Goal: Task Accomplishment & Management: Complete application form

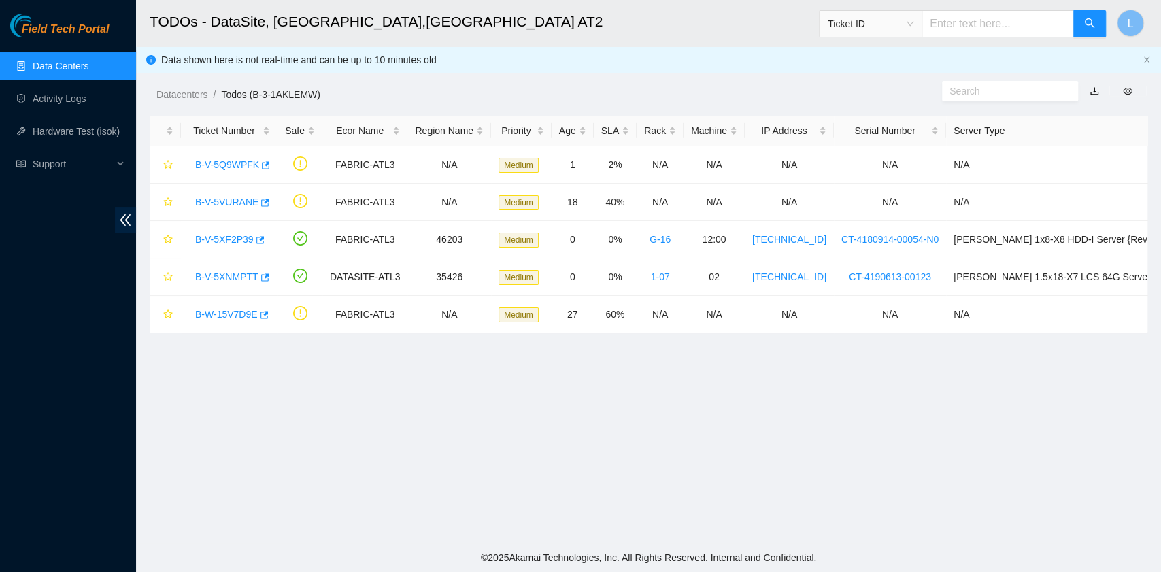
scroll to position [201, 0]
click at [52, 61] on link "Data Centers" at bounding box center [61, 66] width 56 height 11
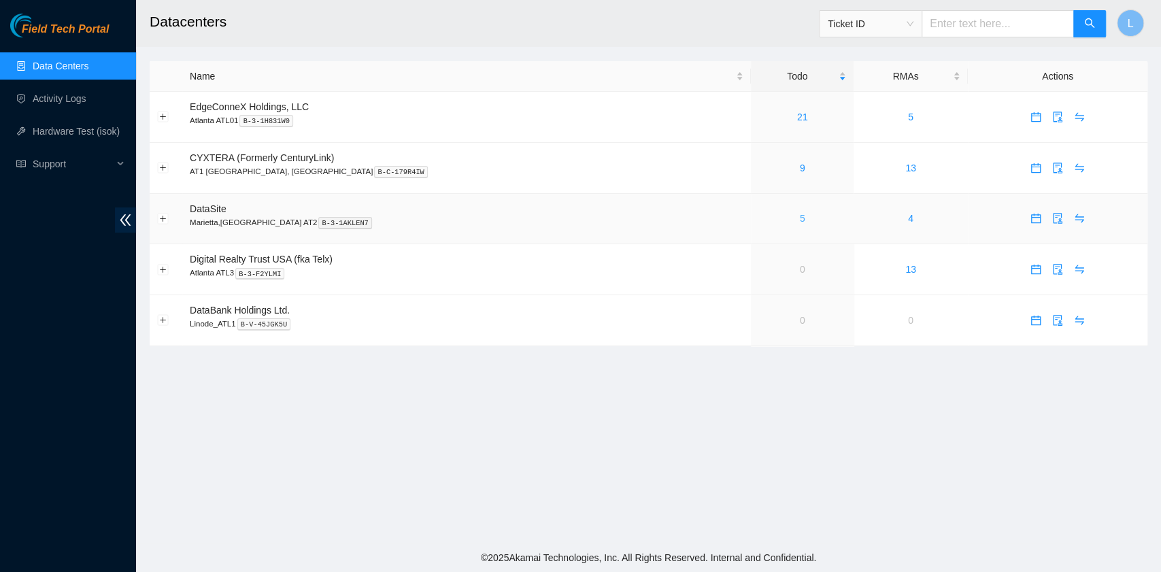
click at [800, 220] on link "5" at bounding box center [802, 218] width 5 height 11
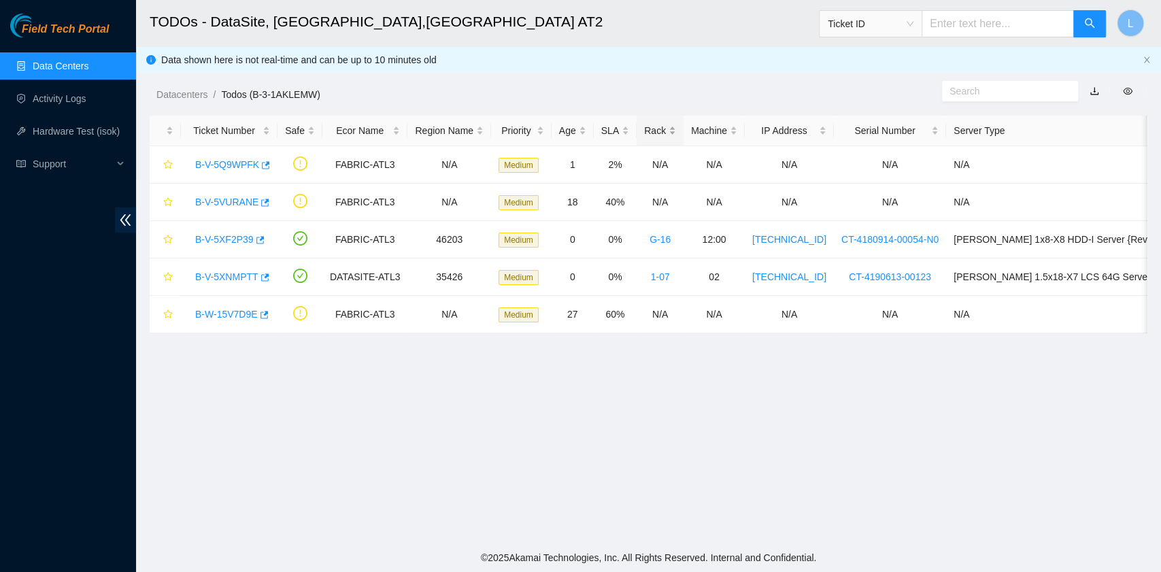
click at [676, 133] on div "Rack" at bounding box center [660, 130] width 32 height 15
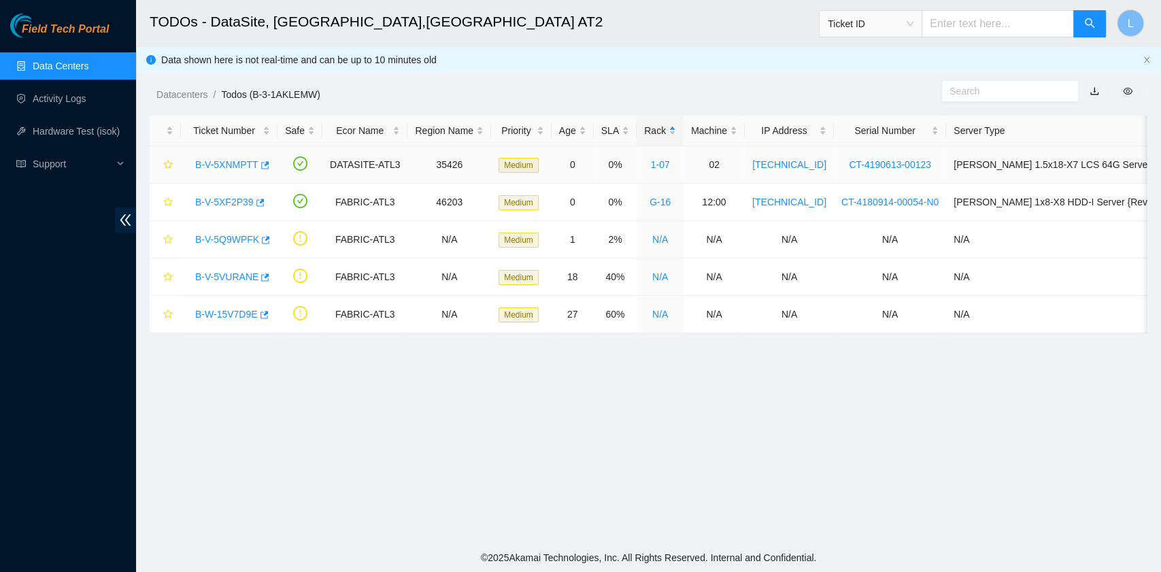
click at [226, 163] on link "B-V-5XNMPTT" at bounding box center [226, 164] width 63 height 11
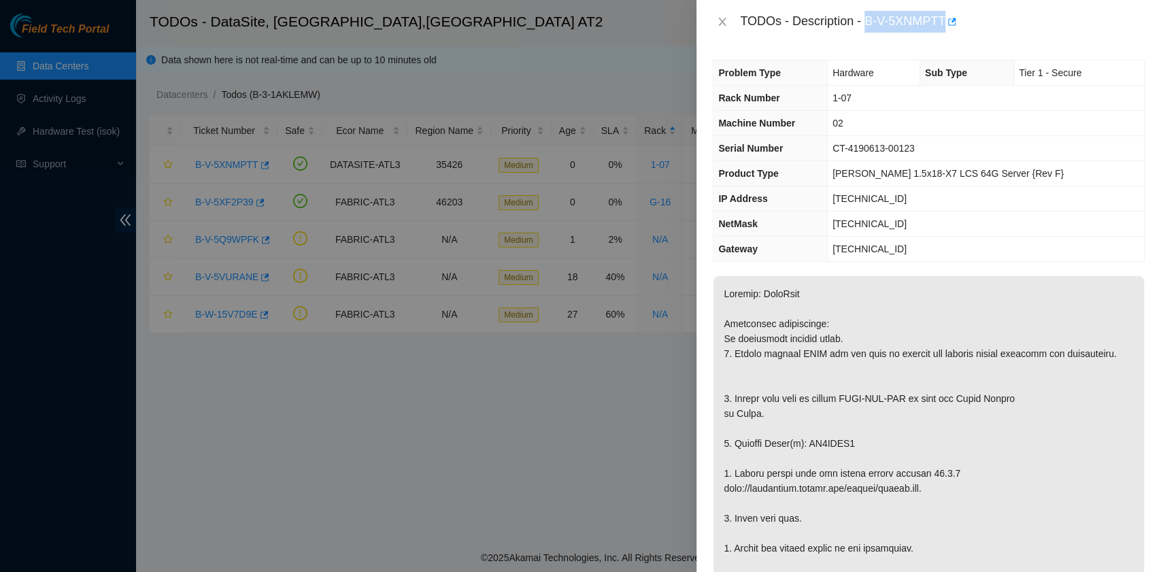
drag, startPoint x: 868, startPoint y: 20, endPoint x: 943, endPoint y: 27, distance: 75.1
click at [943, 27] on div "TODOs - Description - B-V-5XNMPTT" at bounding box center [942, 22] width 405 height 22
copy div "B-V-5XNMPTT"
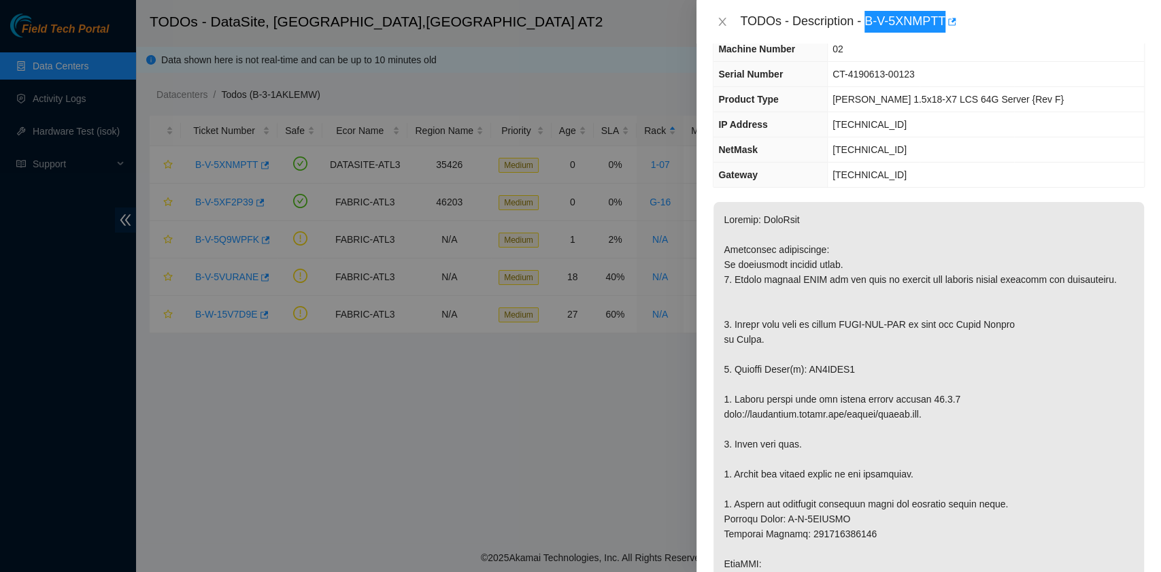
scroll to position [90, 0]
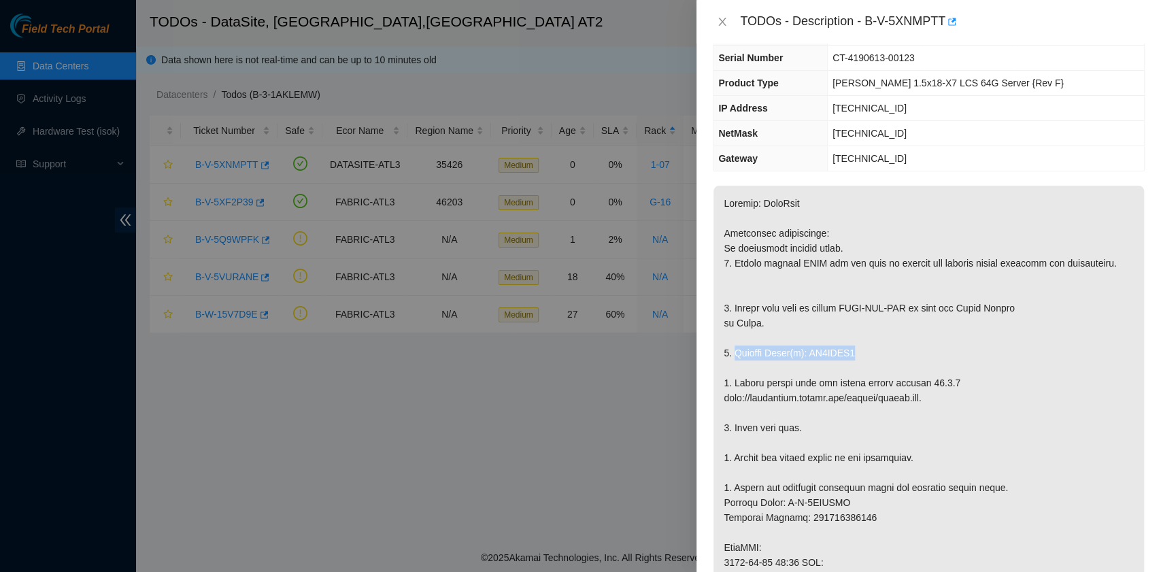
drag, startPoint x: 734, startPoint y: 367, endPoint x: 850, endPoint y: 370, distance: 115.6
click at [850, 370] on p at bounding box center [928, 555] width 430 height 739
copy p "Replace Drive(s): ZC1BFGN2"
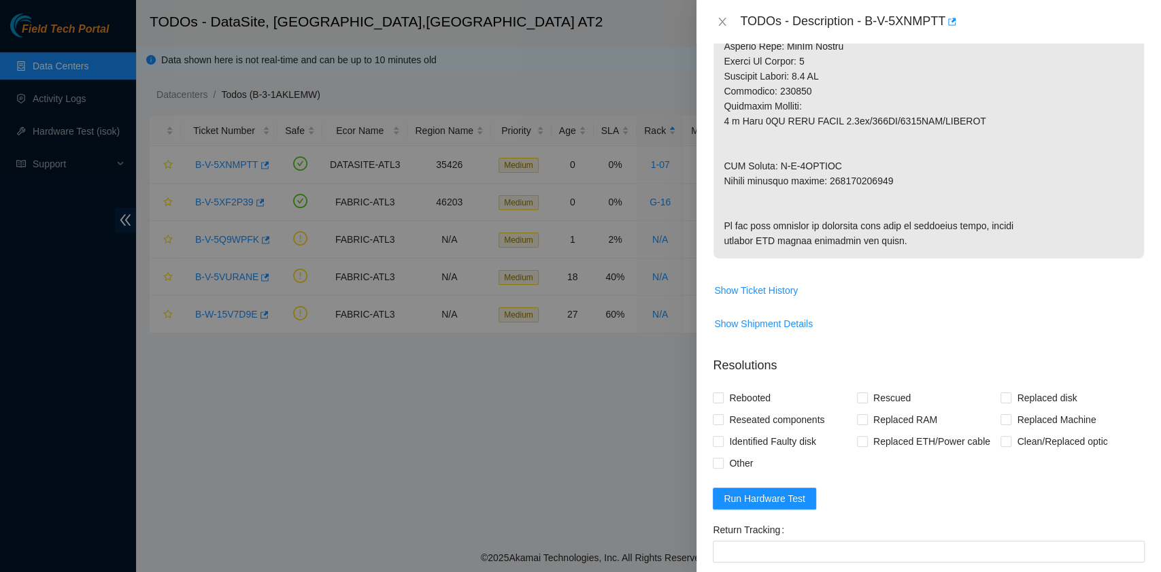
scroll to position [816, 0]
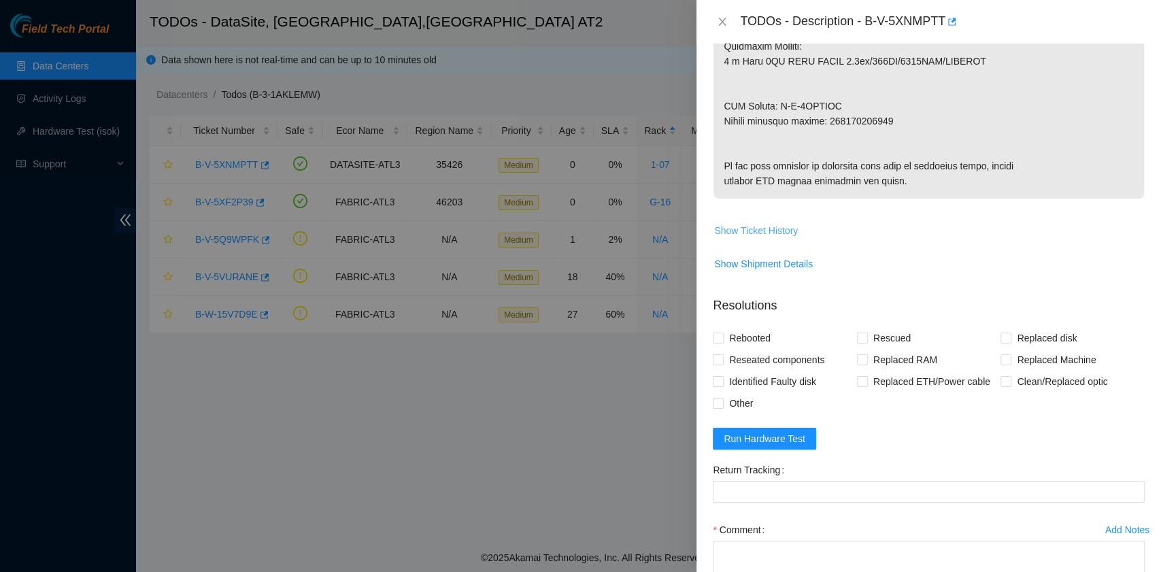
click at [785, 238] on span "Show Ticket History" at bounding box center [756, 230] width 84 height 15
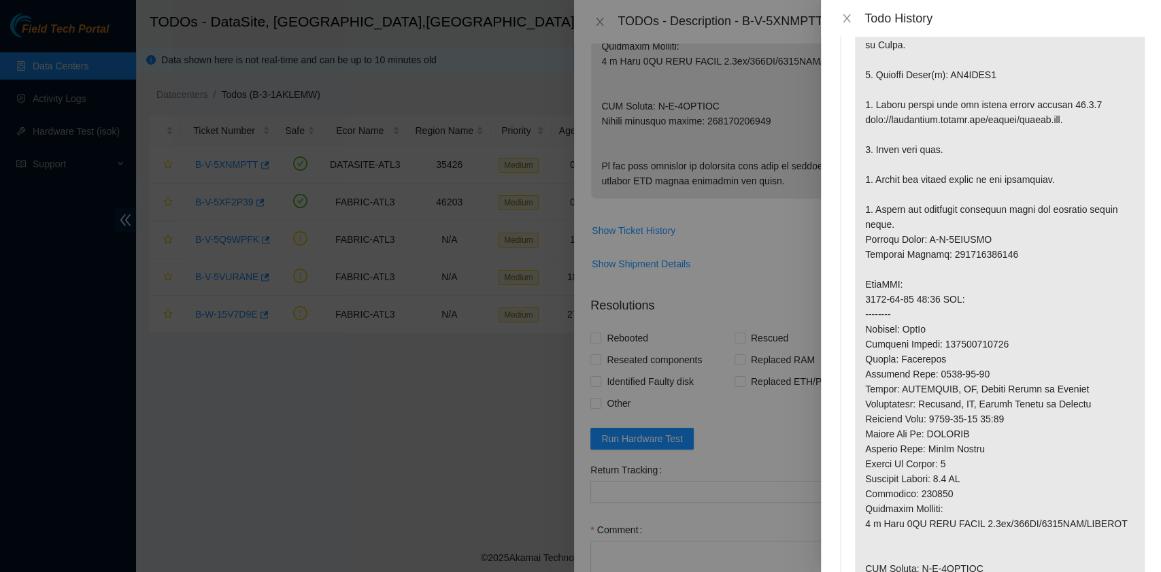
scroll to position [0, 0]
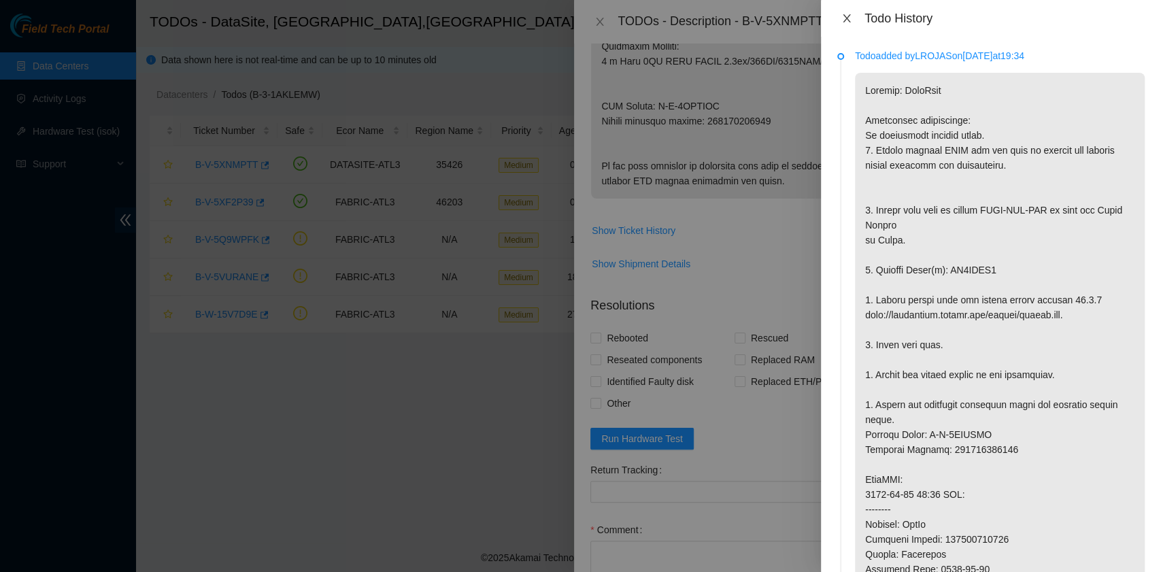
click at [847, 16] on icon "close" at bounding box center [846, 18] width 11 height 11
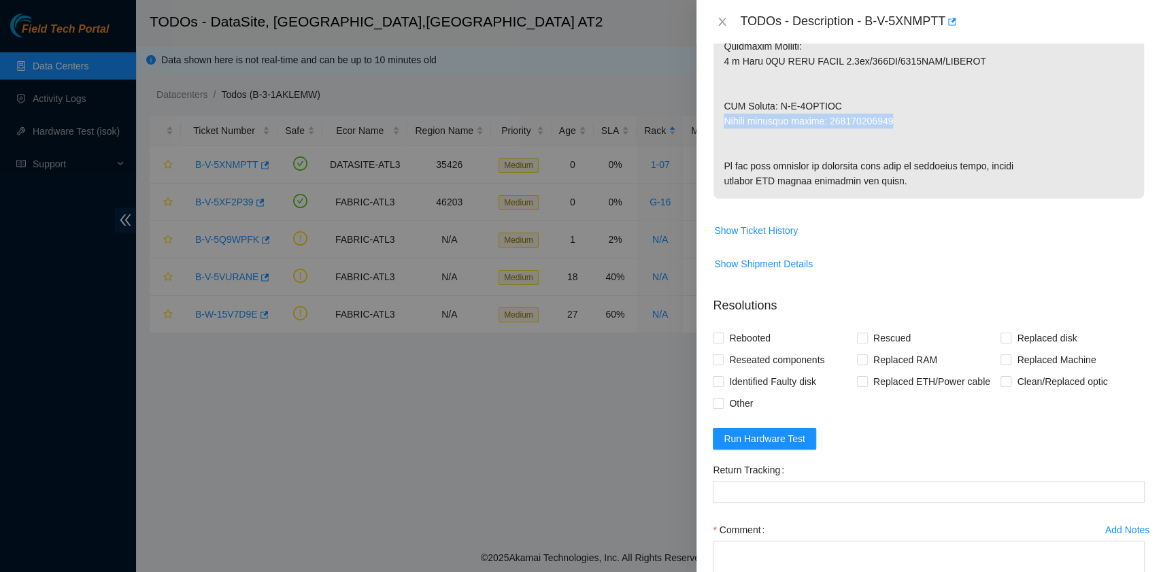
drag, startPoint x: 896, startPoint y: 136, endPoint x: 724, endPoint y: 131, distance: 172.1
copy p "Return tracking number: 450826223872"
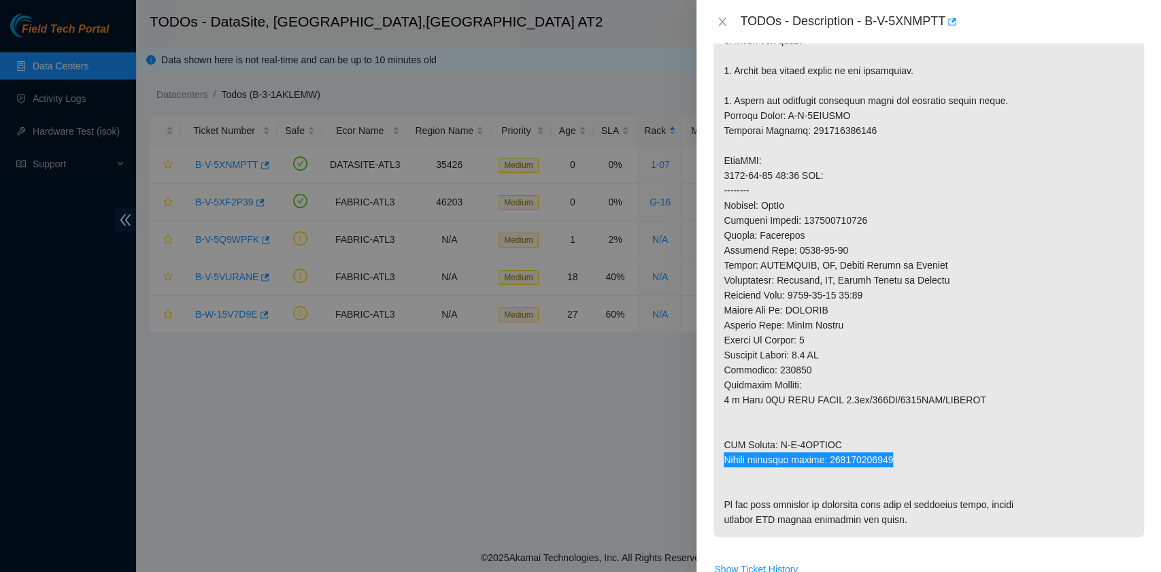
scroll to position [181, 0]
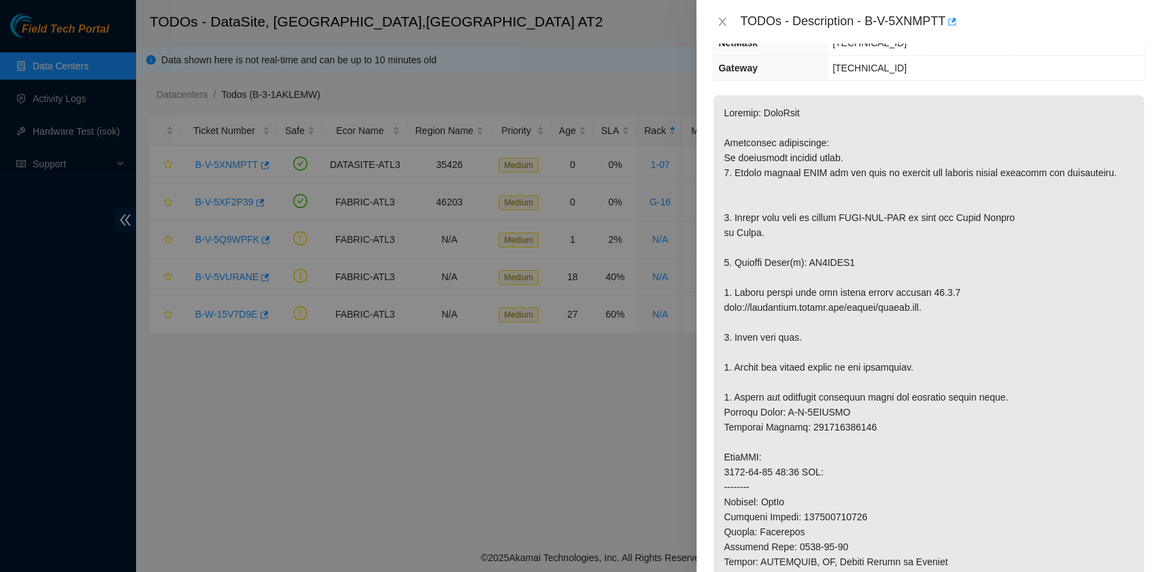
click at [812, 309] on p at bounding box center [928, 464] width 430 height 739
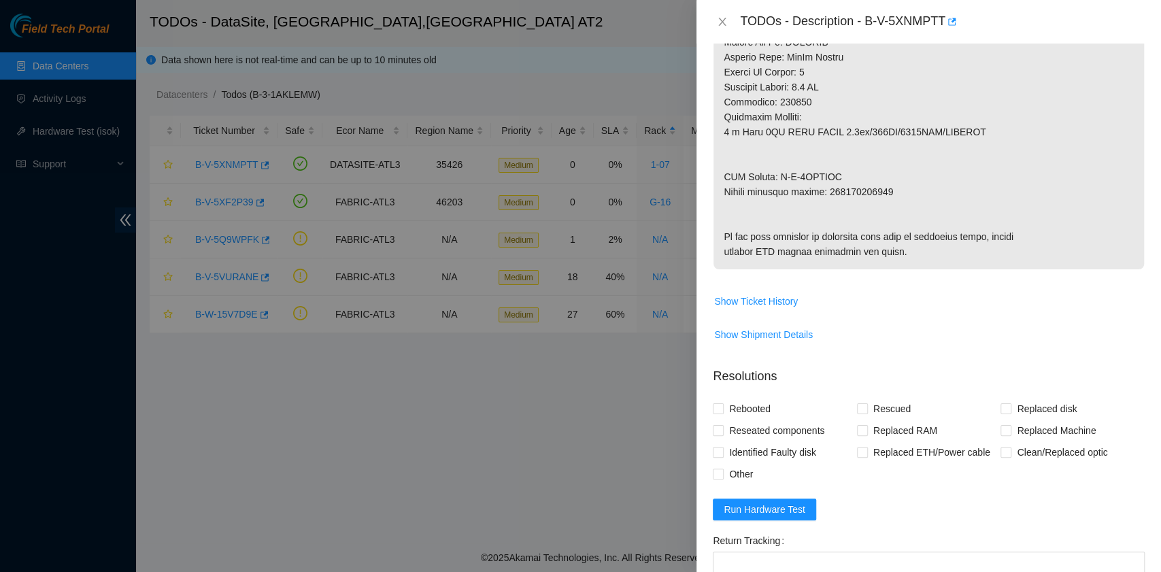
scroll to position [906, 0]
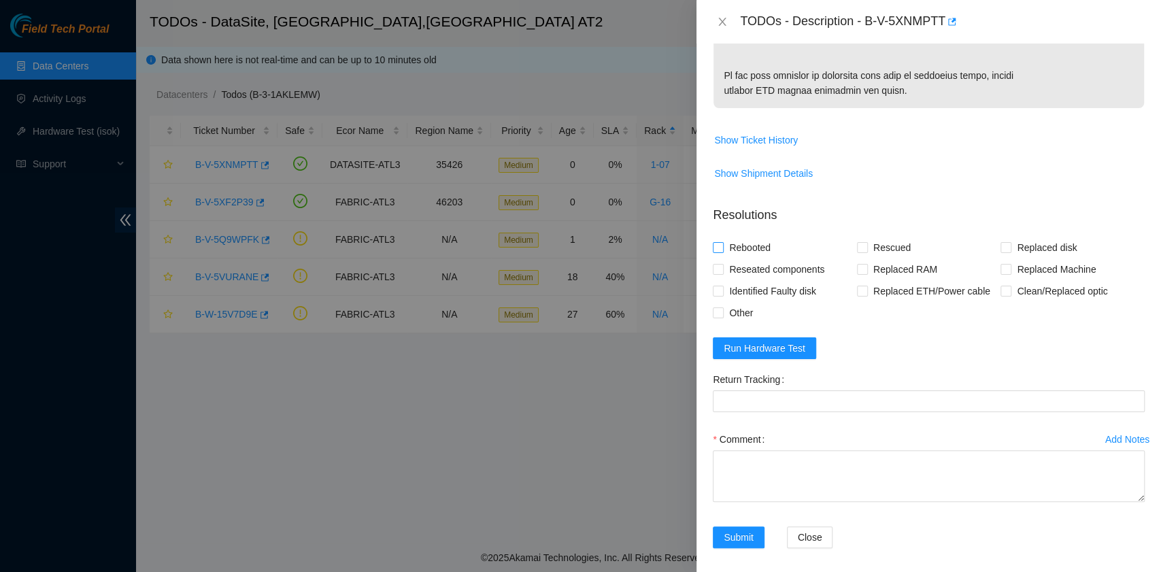
click at [751, 258] on span "Rebooted" at bounding box center [750, 248] width 52 height 22
click at [722, 252] on input "Rebooted" at bounding box center [718, 247] width 10 height 10
checkbox input "true"
click at [857, 252] on input "Rescued" at bounding box center [862, 247] width 10 height 10
checkbox input "true"
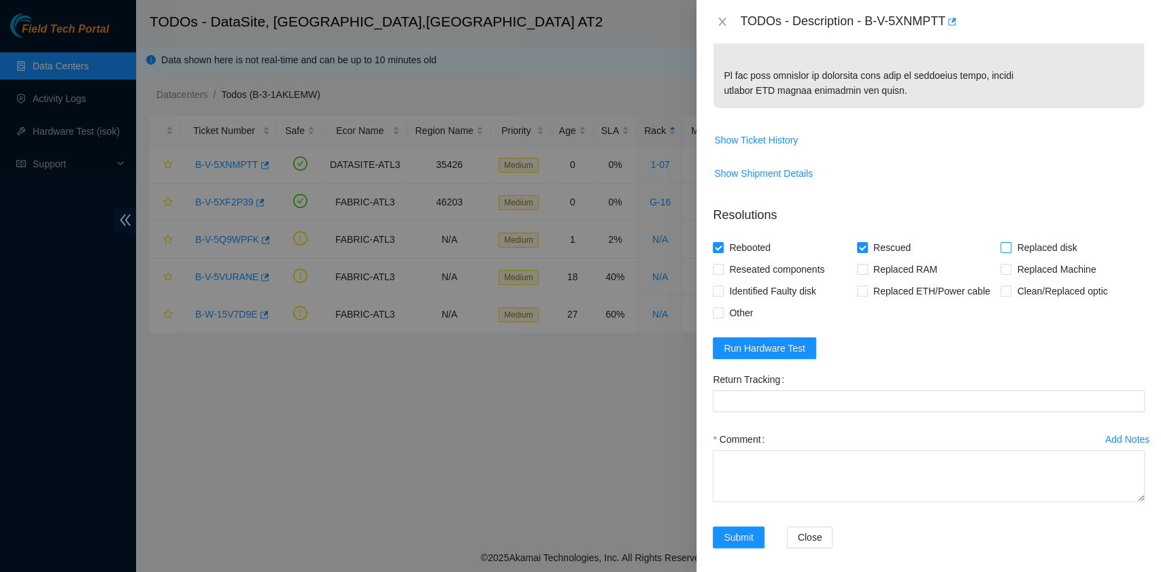
click at [1000, 253] on span at bounding box center [1005, 247] width 11 height 11
click at [1000, 252] on input "Replaced disk" at bounding box center [1005, 247] width 10 height 10
checkbox input "true"
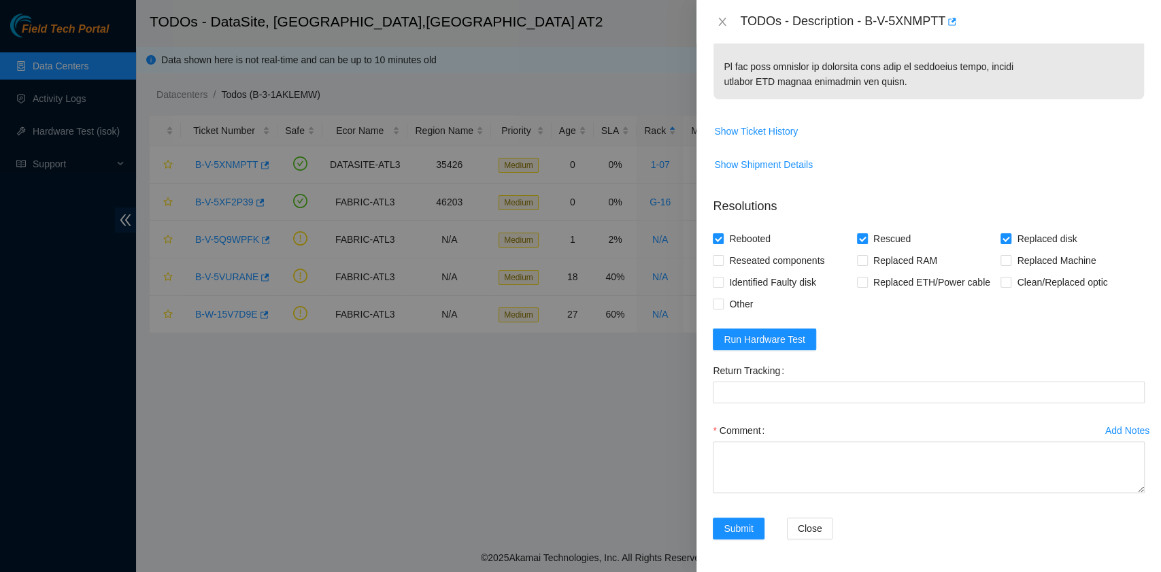
scroll to position [987, 0]
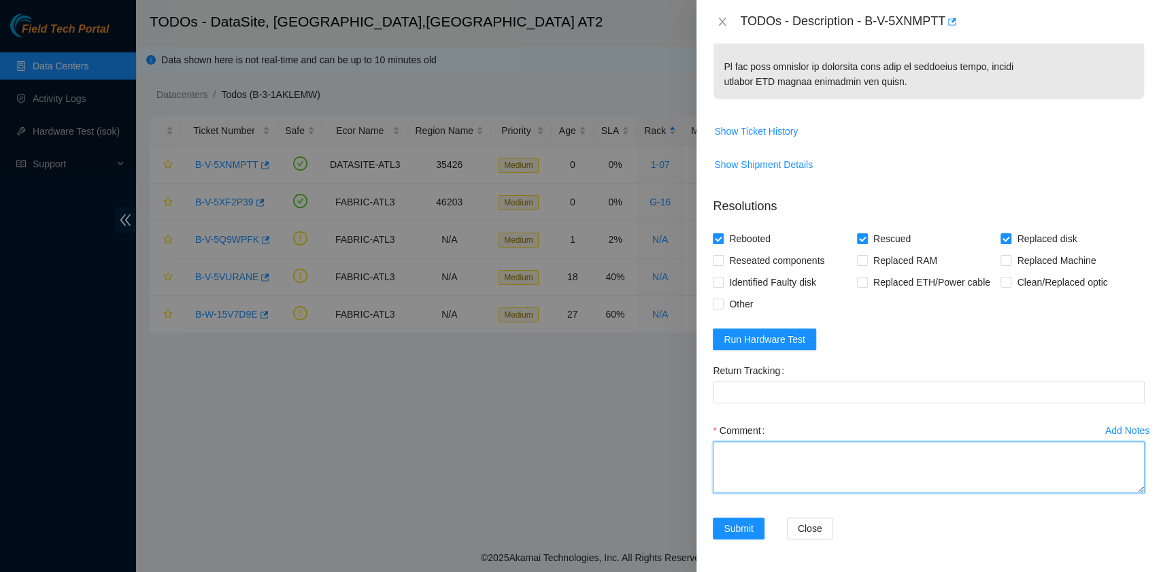
click at [770, 458] on textarea "Comment" at bounding box center [929, 467] width 432 height 52
paste textarea "B-V-5XNMPTT rack# 1-07 machine 02 Replaced drive ZC1BFGN2 with Z1Z7KXWE Return …"
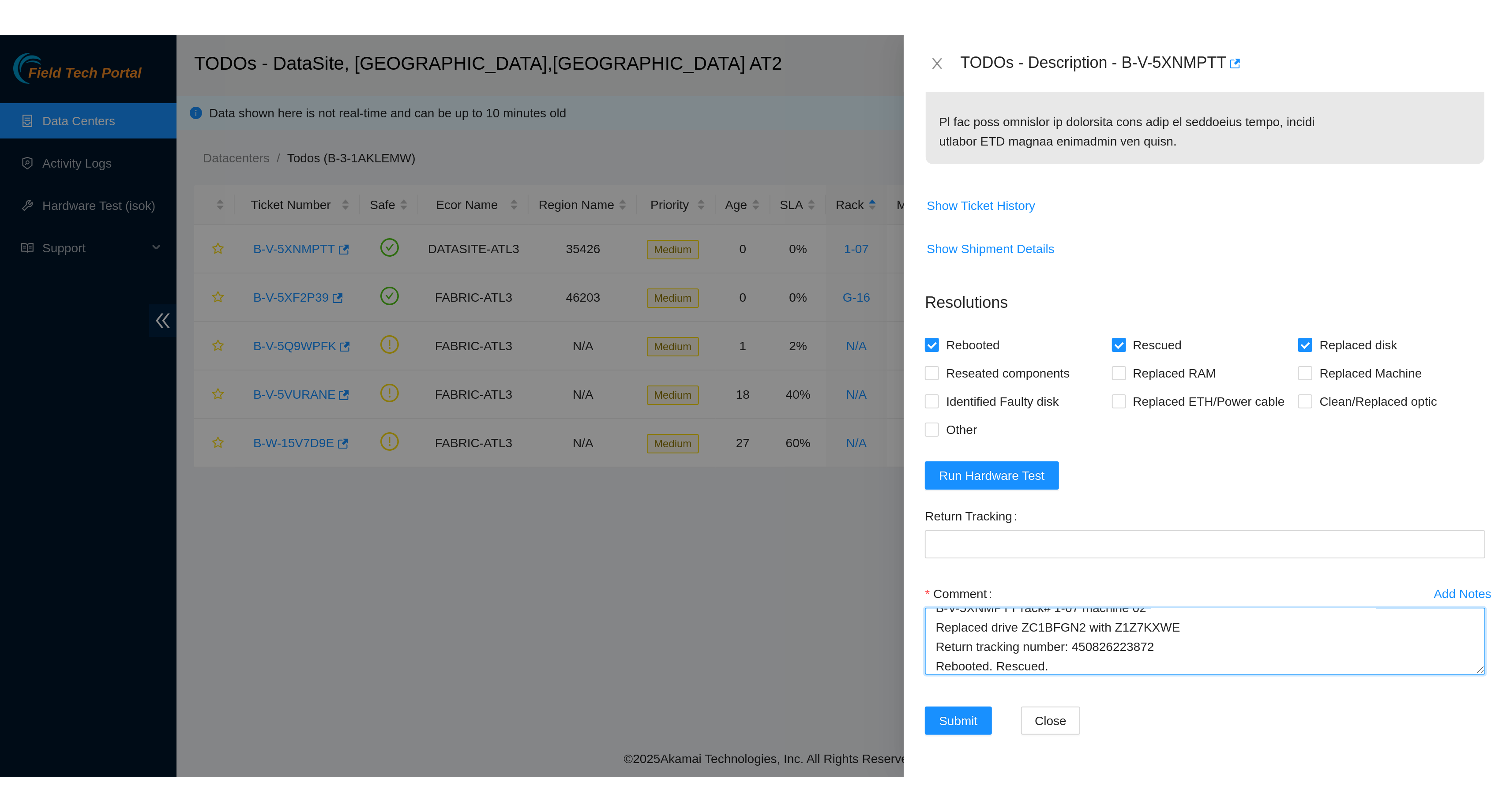
scroll to position [17, 0]
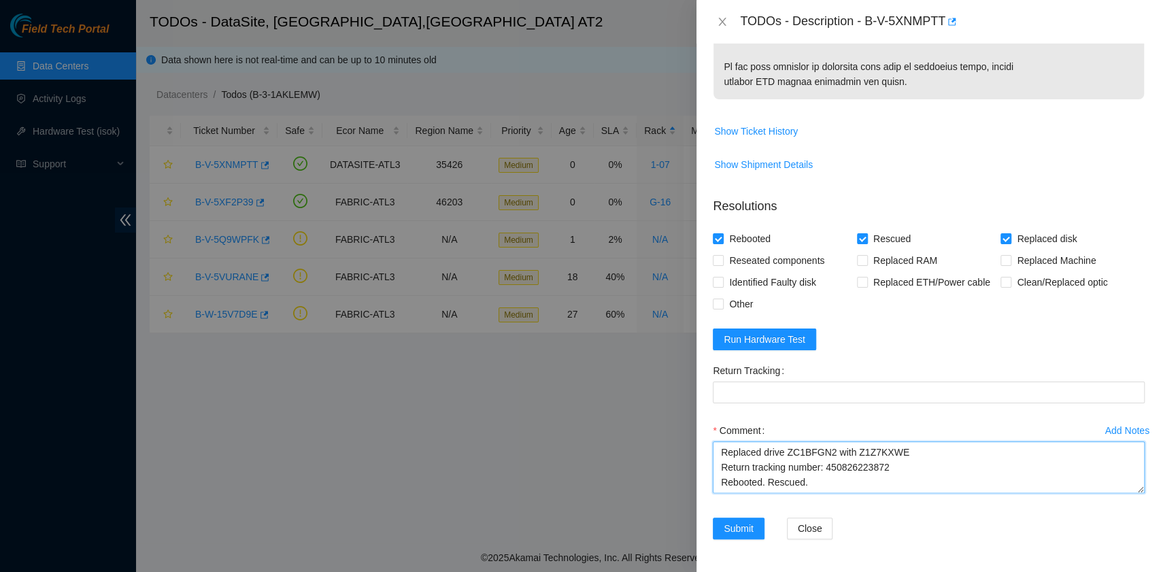
drag, startPoint x: 898, startPoint y: 462, endPoint x: 827, endPoint y: 462, distance: 70.7
click at [827, 462] on textarea "B-V-5XNMPTT rack# 1-07 machine 02 Replaced drive ZC1BFGN2 with Z1Z7KXWE Return …" at bounding box center [929, 467] width 432 height 52
type textarea "B-V-5XNMPTT rack# 1-07 machine 02 Replaced drive ZC1BFGN2 with Z1Z7KXWE Return …"
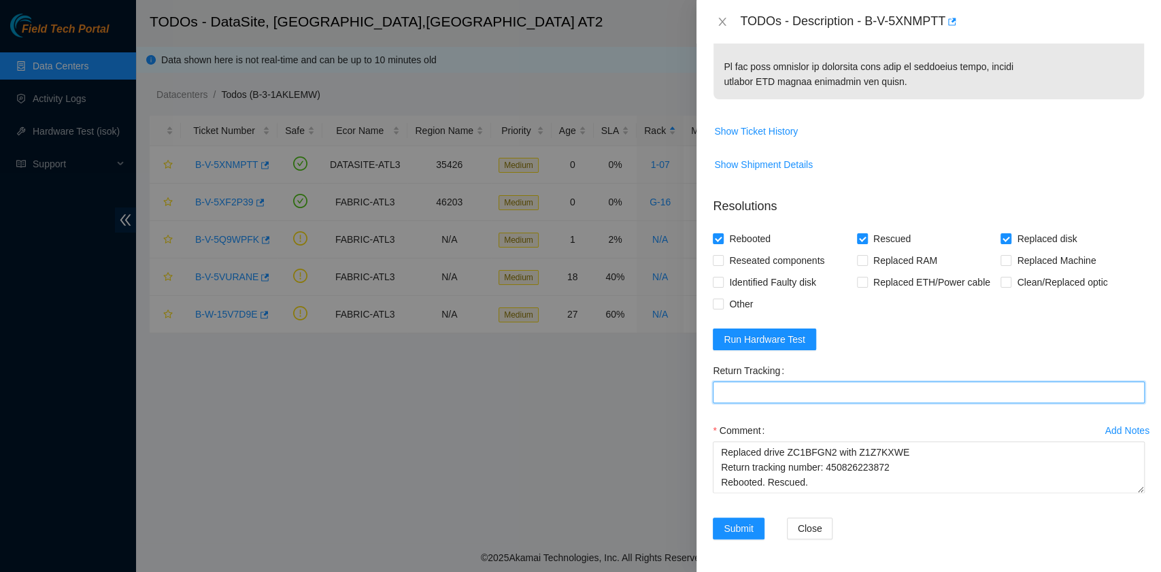
click at [824, 386] on Tracking "Return Tracking" at bounding box center [929, 392] width 432 height 22
paste Tracking "450826223872"
type Tracking "450826223872"
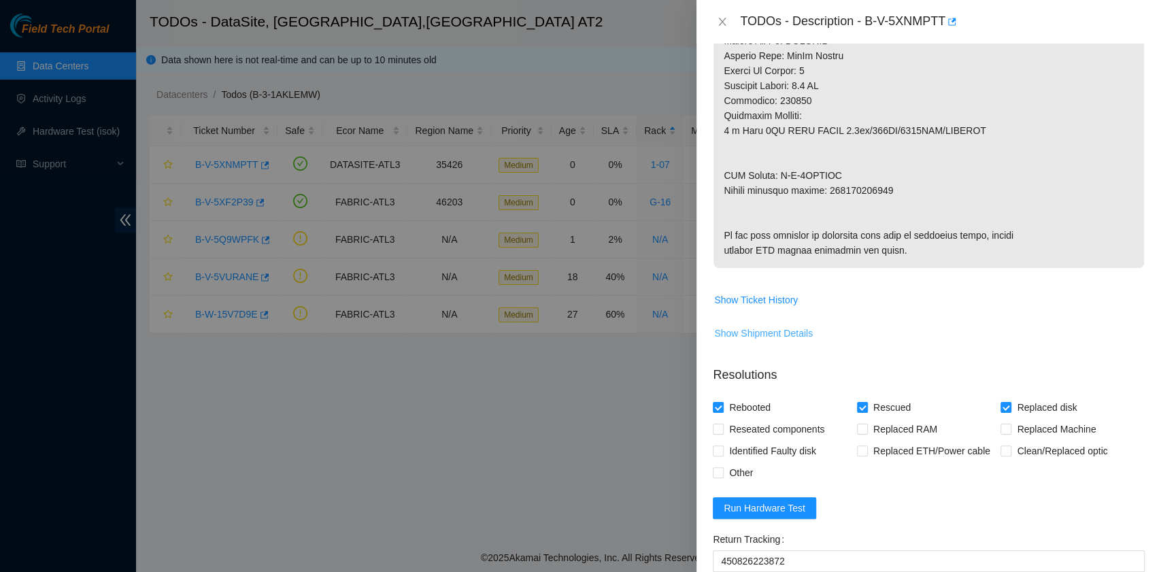
scroll to position [838, 0]
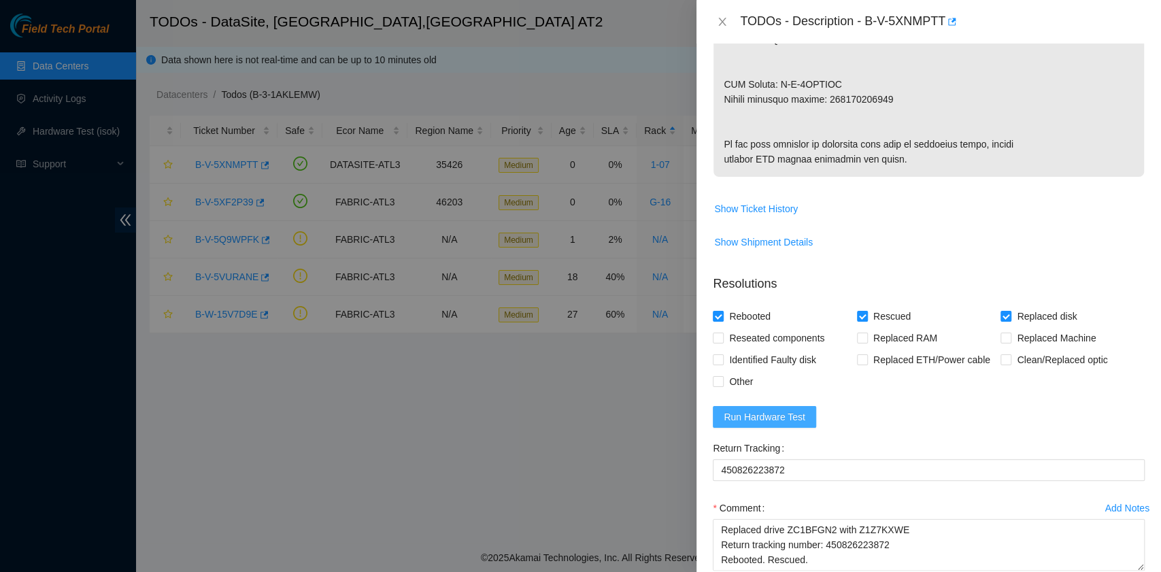
click at [773, 424] on span "Run Hardware Test" at bounding box center [765, 416] width 82 height 15
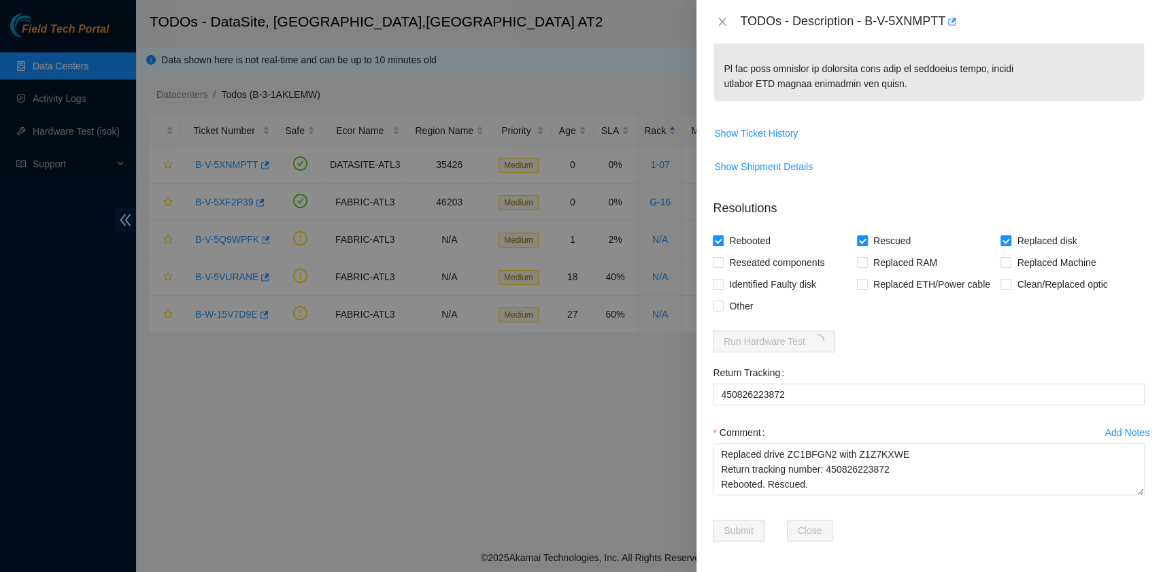
scroll to position [987, 0]
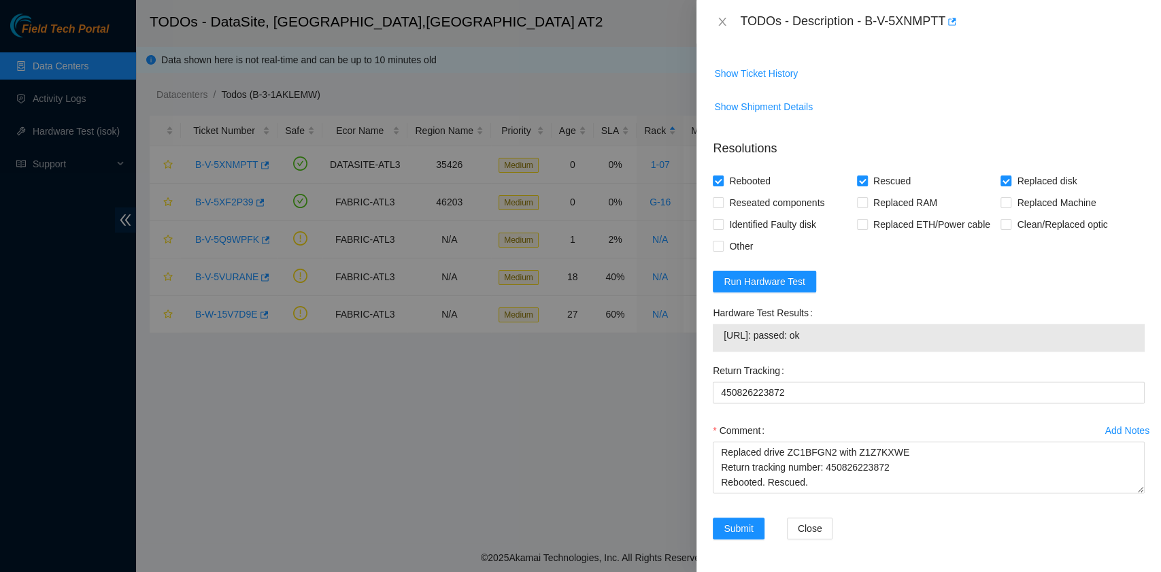
drag, startPoint x: 842, startPoint y: 394, endPoint x: 722, endPoint y: 394, distance: 119.7
click at [723, 348] on td "23.11.228.5: passed: ok" at bounding box center [928, 337] width 411 height 21
copy span "23.11.228.5: passed: ok"
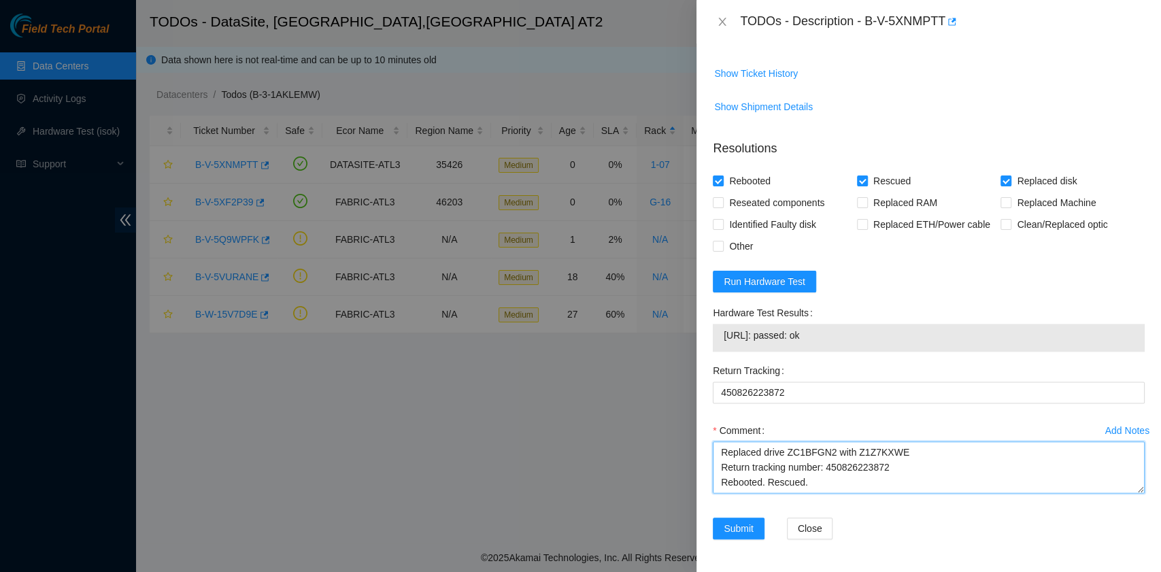
click at [804, 493] on textarea "B-V-5XNMPTT rack# 1-07 machine 02 Replaced drive ZC1BFGN2 with Z1Z7KXWE Return …" at bounding box center [929, 467] width 432 height 52
paste textarea "23.11.228.5: passed: ok"
type textarea "B-V-5XNMPTT rack# 1-07 machine 02 Replaced drive ZC1BFGN2 with Z1Z7KXWE Return …"
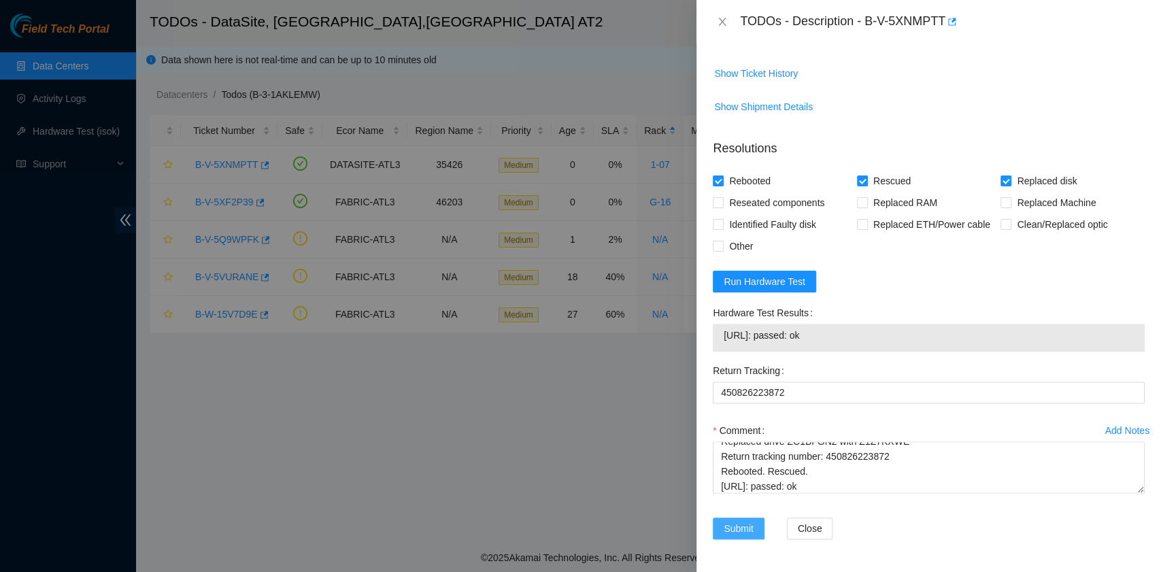
click at [747, 532] on span "Submit" at bounding box center [739, 528] width 30 height 15
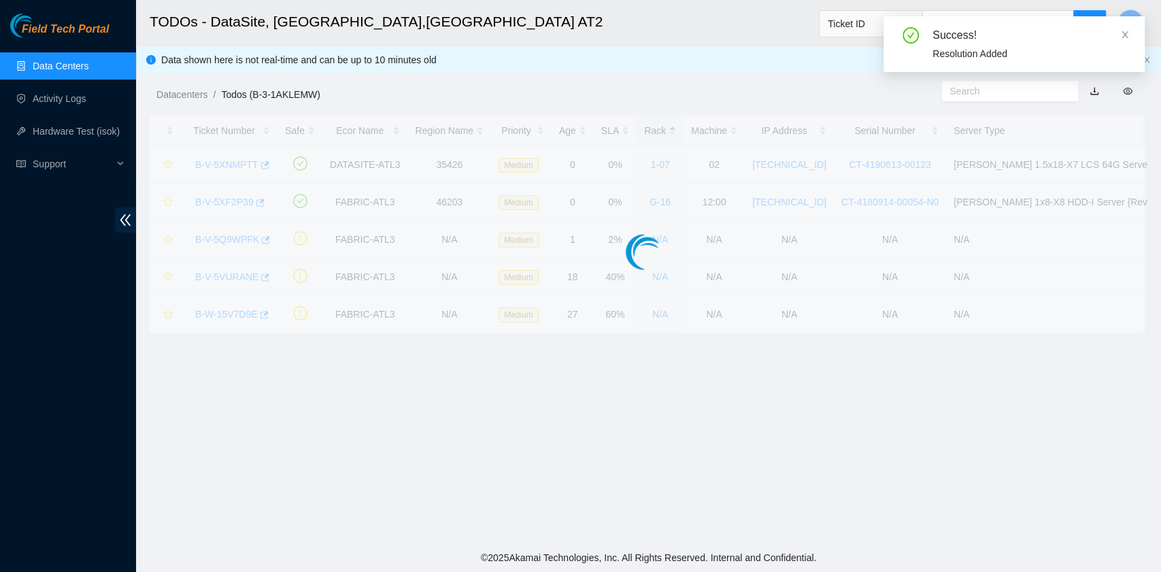
scroll to position [345, 0]
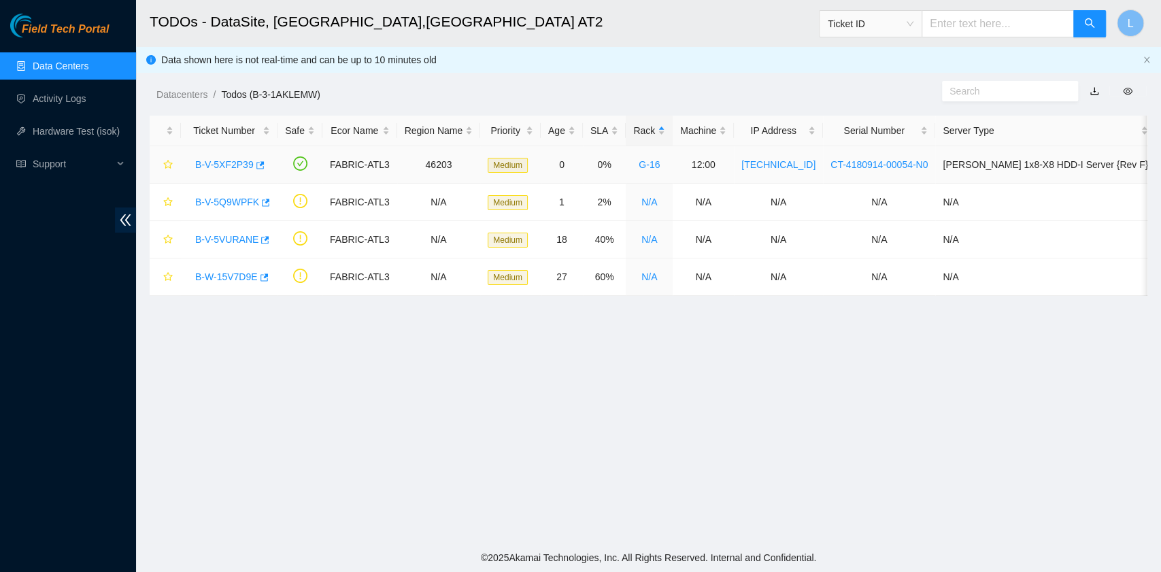
click at [228, 165] on link "B-V-5XF2P39" at bounding box center [224, 164] width 58 height 11
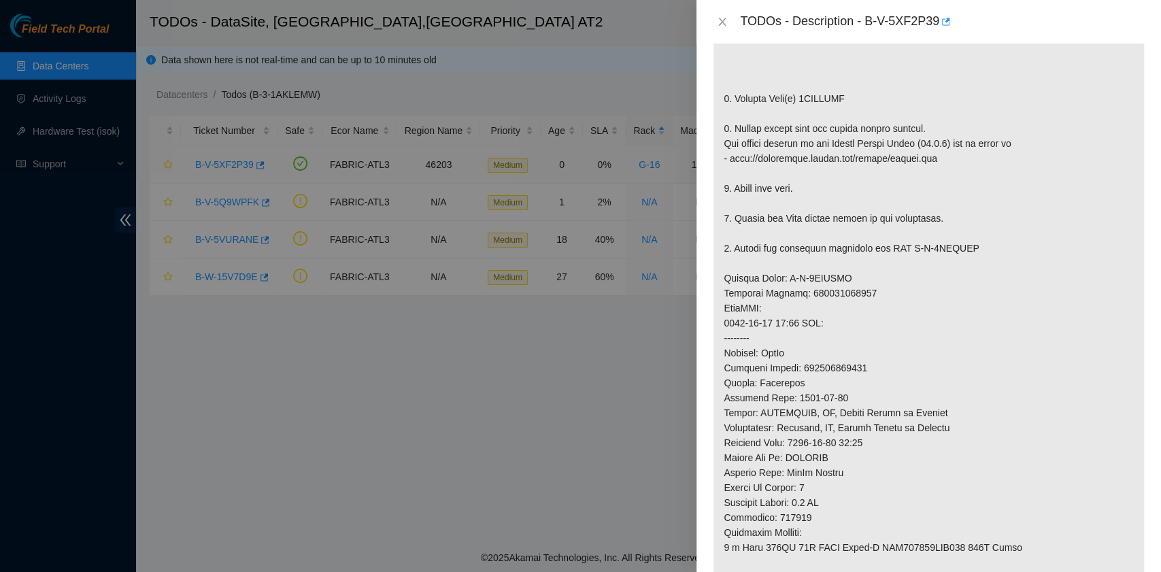
scroll to position [898, 0]
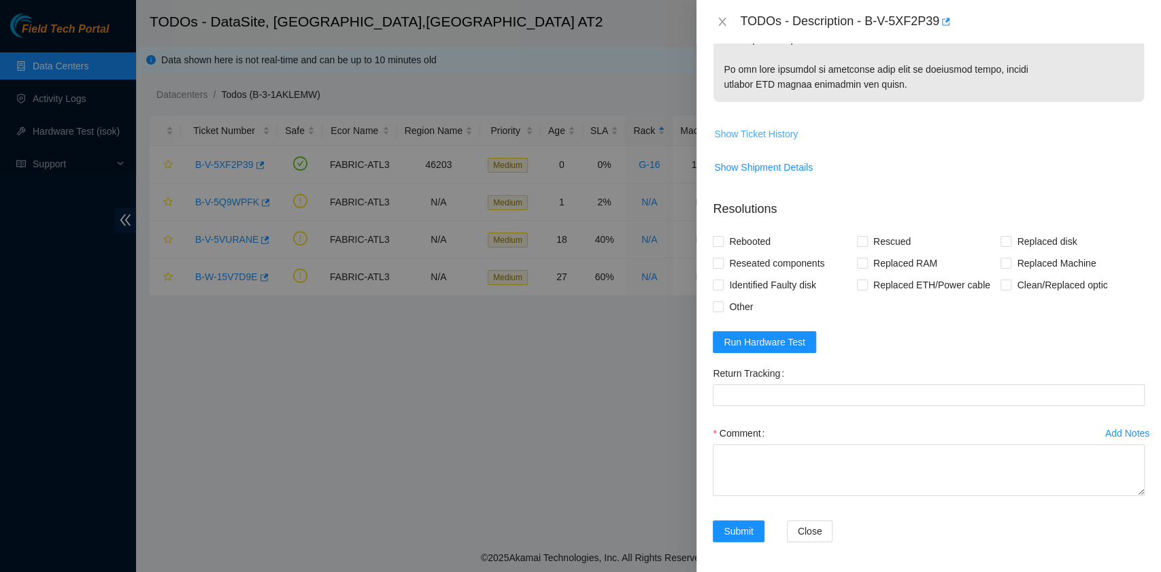
click at [766, 133] on span "Show Ticket History" at bounding box center [756, 133] width 84 height 15
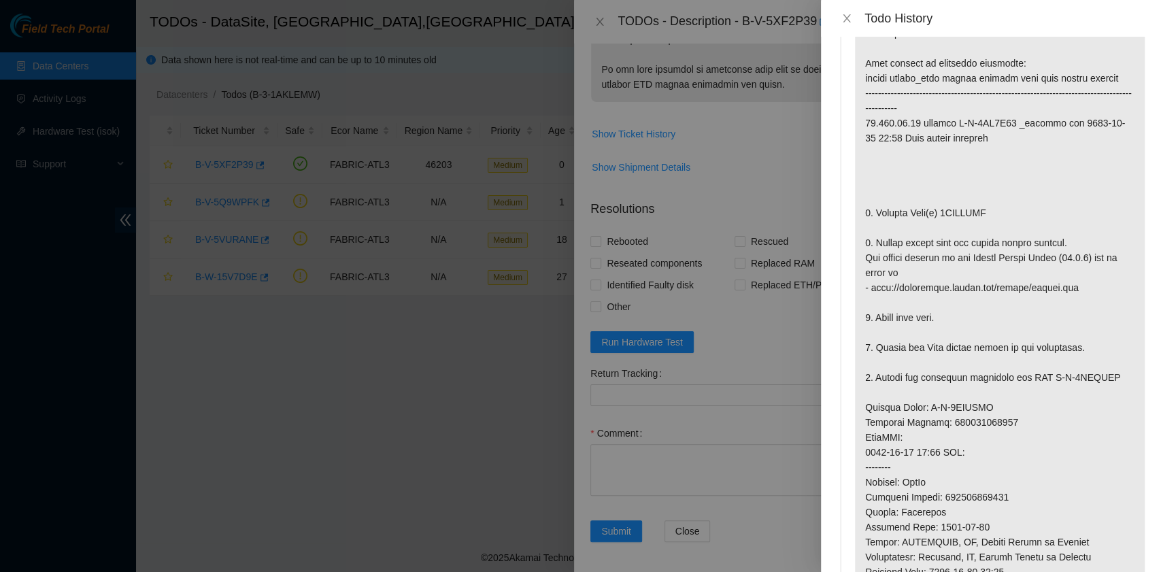
scroll to position [0, 0]
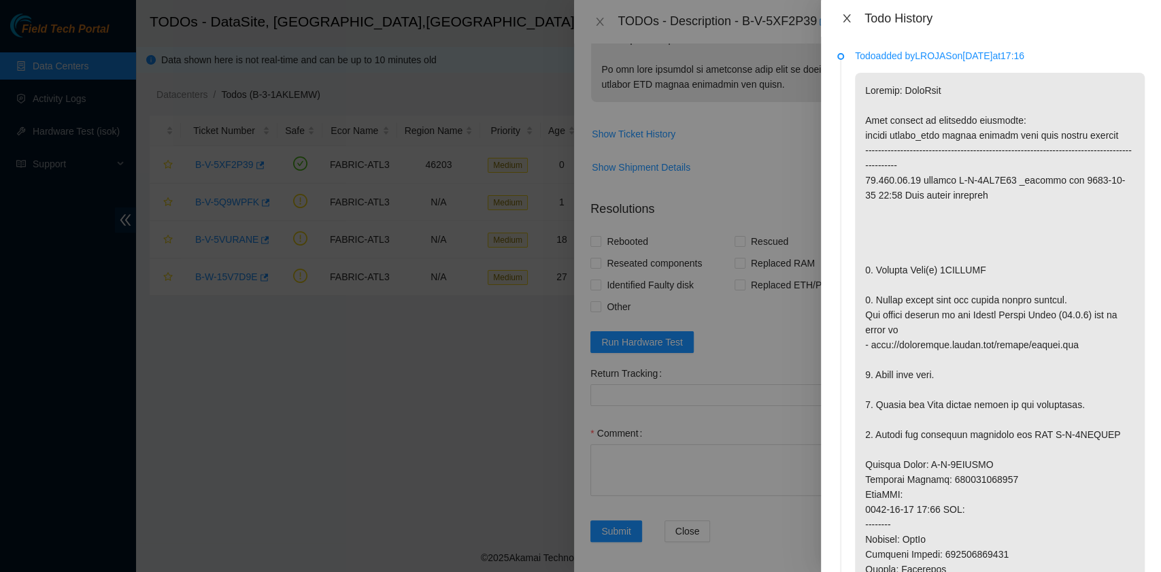
click at [845, 15] on icon "close" at bounding box center [846, 18] width 11 height 11
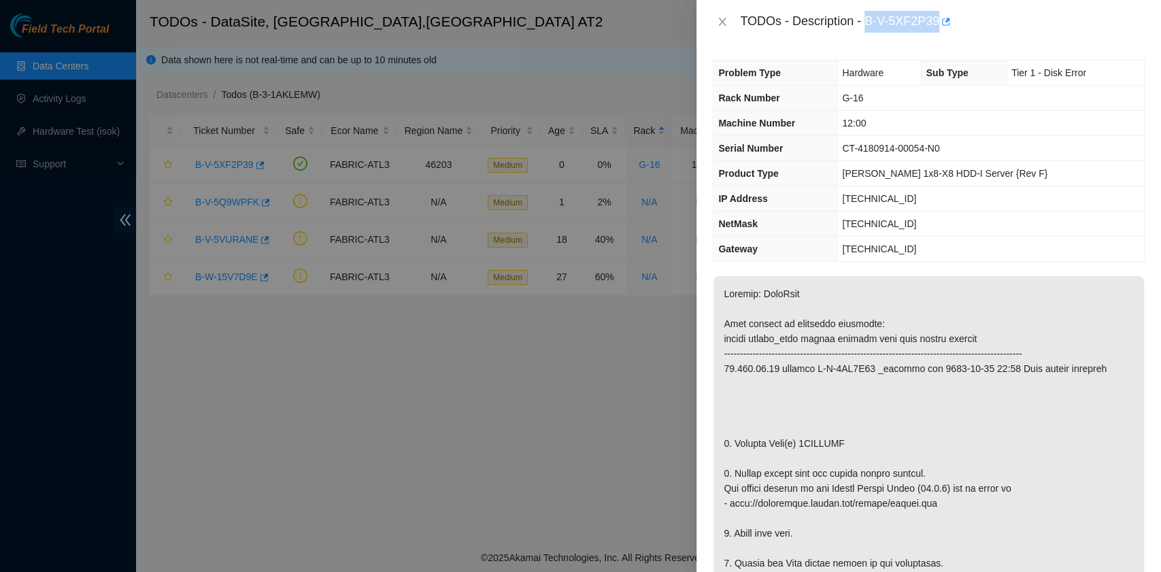
drag, startPoint x: 864, startPoint y: 20, endPoint x: 936, endPoint y: 32, distance: 73.1
click at [936, 32] on div "TODOs - Description - B-V-5XF2P39" at bounding box center [942, 22] width 405 height 22
copy div "B-V-5XF2P39"
drag, startPoint x: 733, startPoint y: 441, endPoint x: 843, endPoint y: 442, distance: 110.2
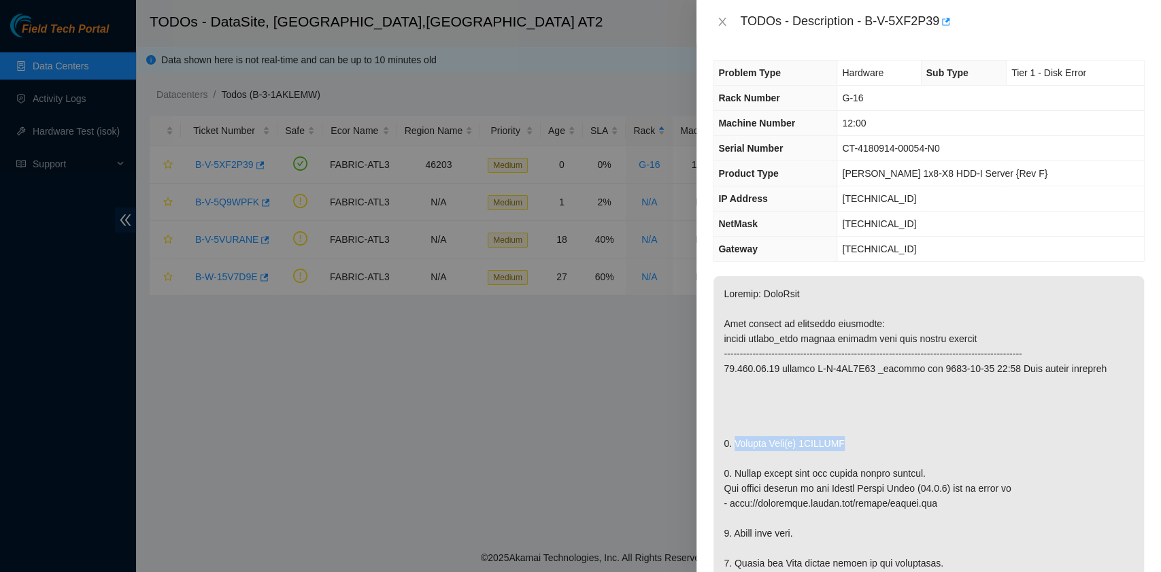
copy p "Replace Disk(s) 0DGDUJSF"
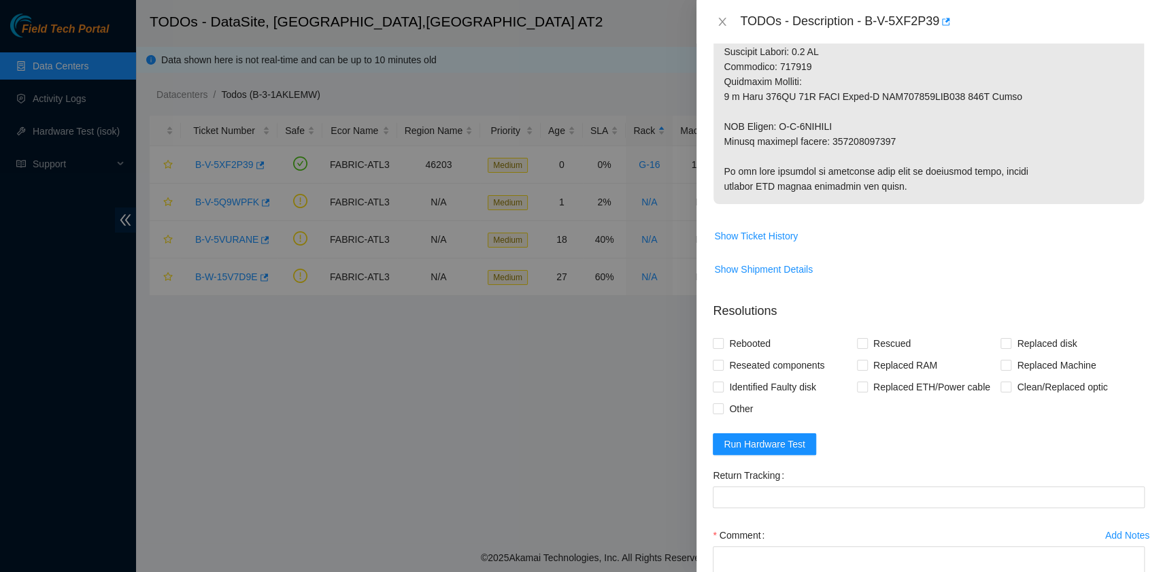
scroll to position [816, 0]
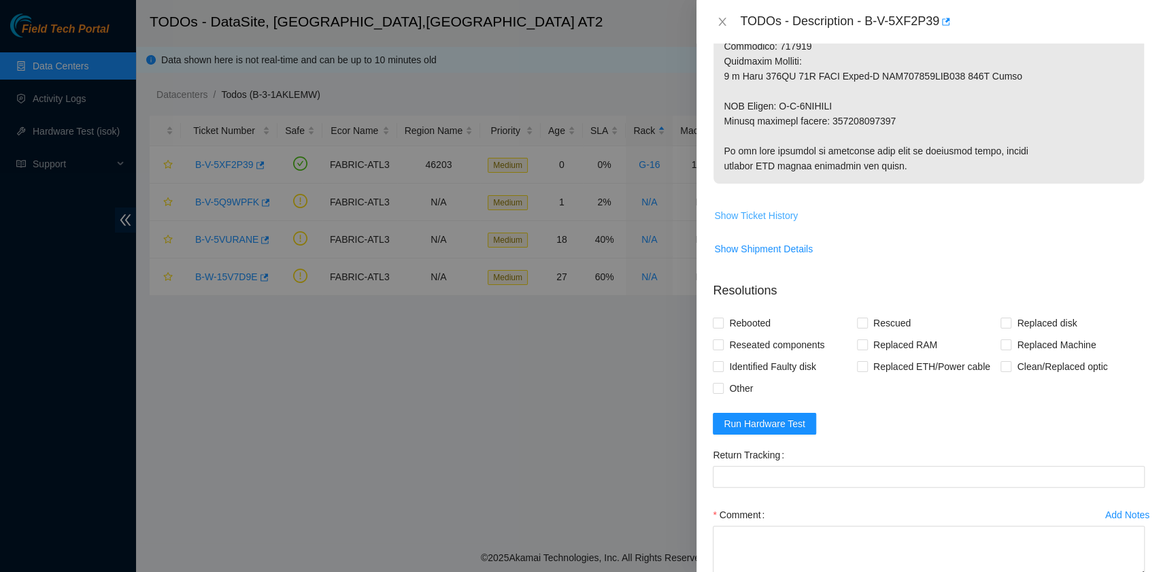
click at [786, 214] on span "Show Ticket History" at bounding box center [756, 215] width 84 height 15
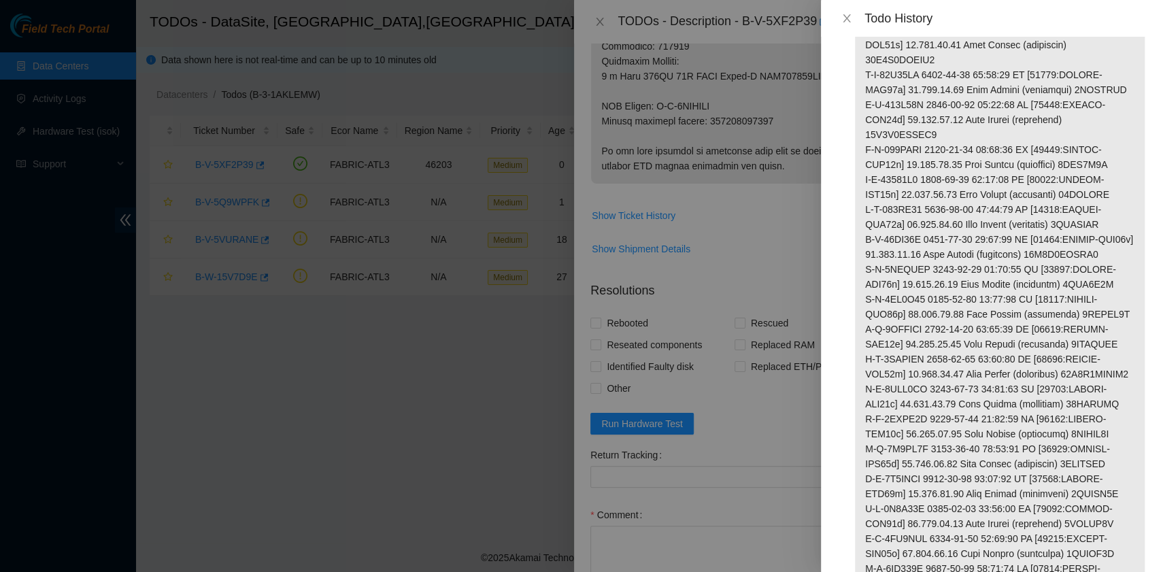
scroll to position [3502, 0]
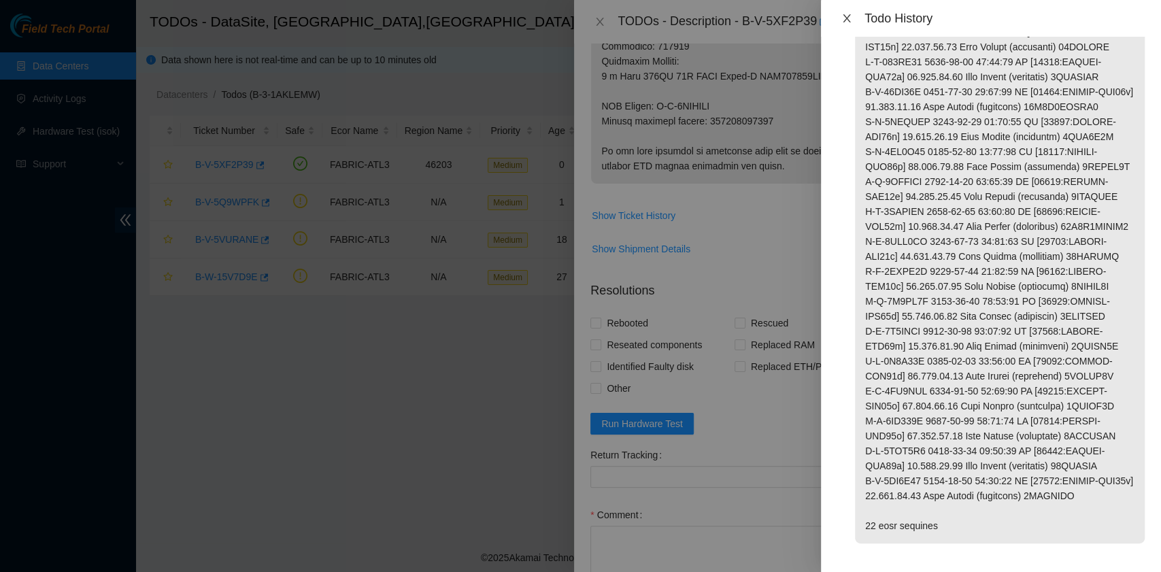
click at [847, 18] on icon "close" at bounding box center [846, 18] width 7 height 8
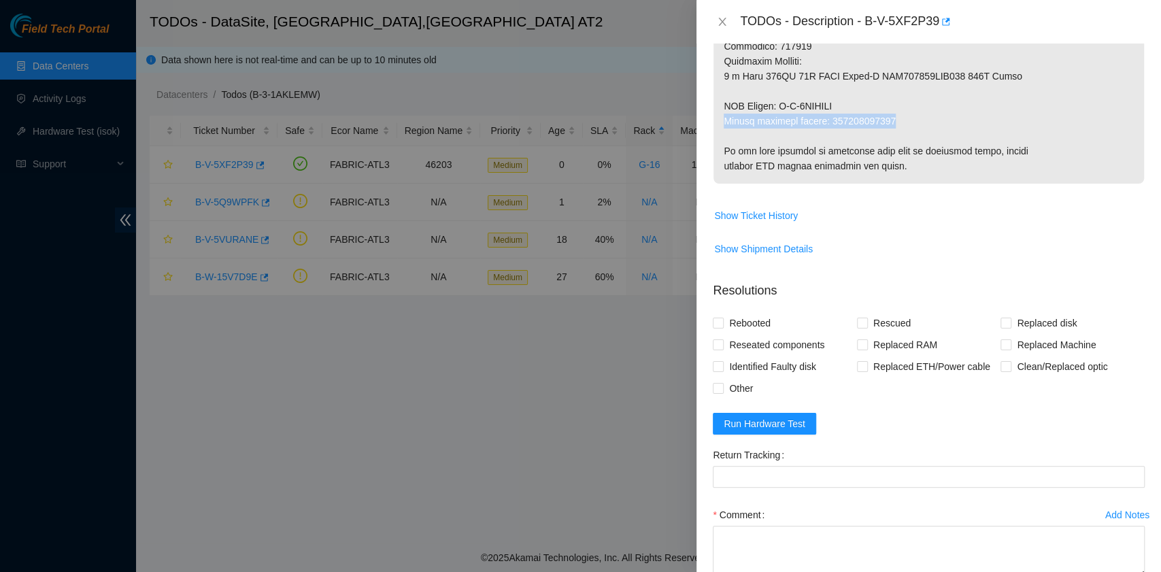
drag, startPoint x: 725, startPoint y: 116, endPoint x: 888, endPoint y: 124, distance: 163.4
copy p "Return tracking number: 450826223037"
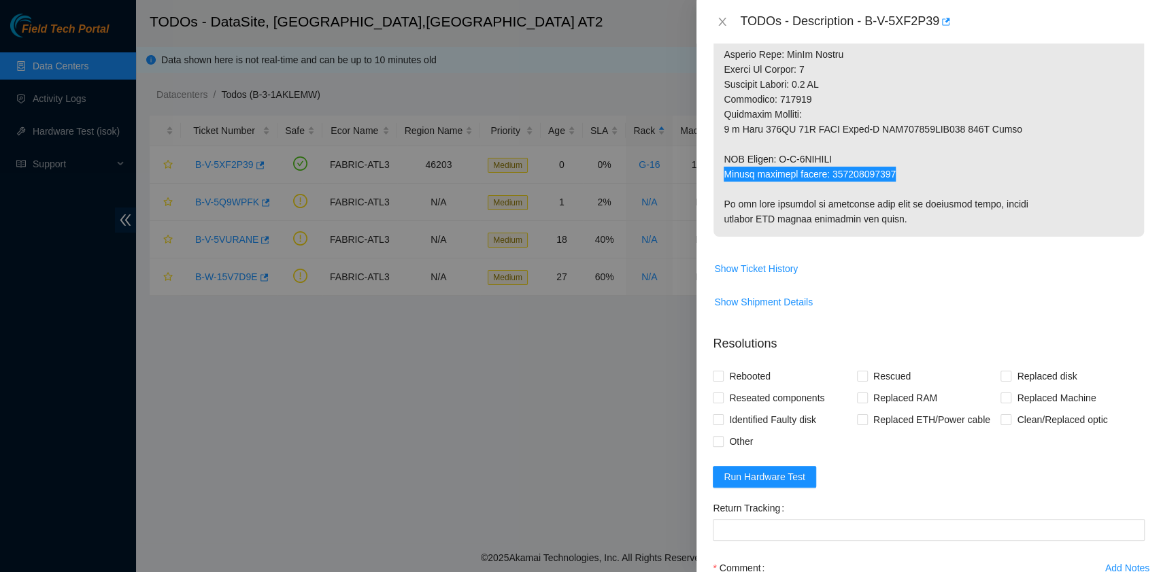
scroll to position [816, 0]
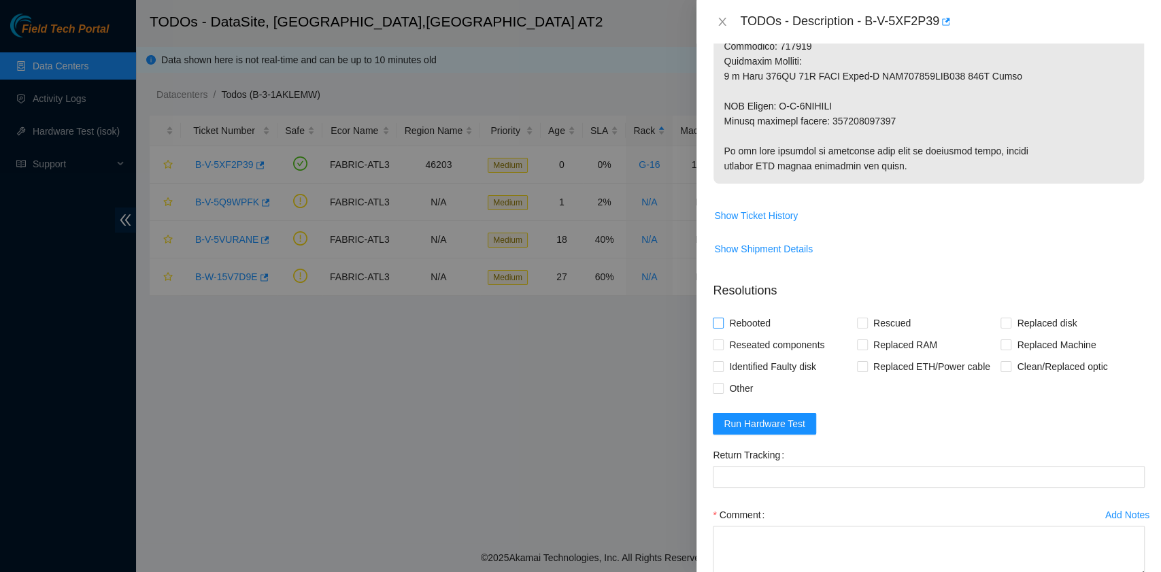
click at [725, 318] on span "Rebooted" at bounding box center [750, 323] width 52 height 22
click at [722, 318] on input "Rebooted" at bounding box center [718, 323] width 10 height 10
checkbox input "true"
click at [857, 321] on input "Rescued" at bounding box center [862, 323] width 10 height 10
checkbox input "true"
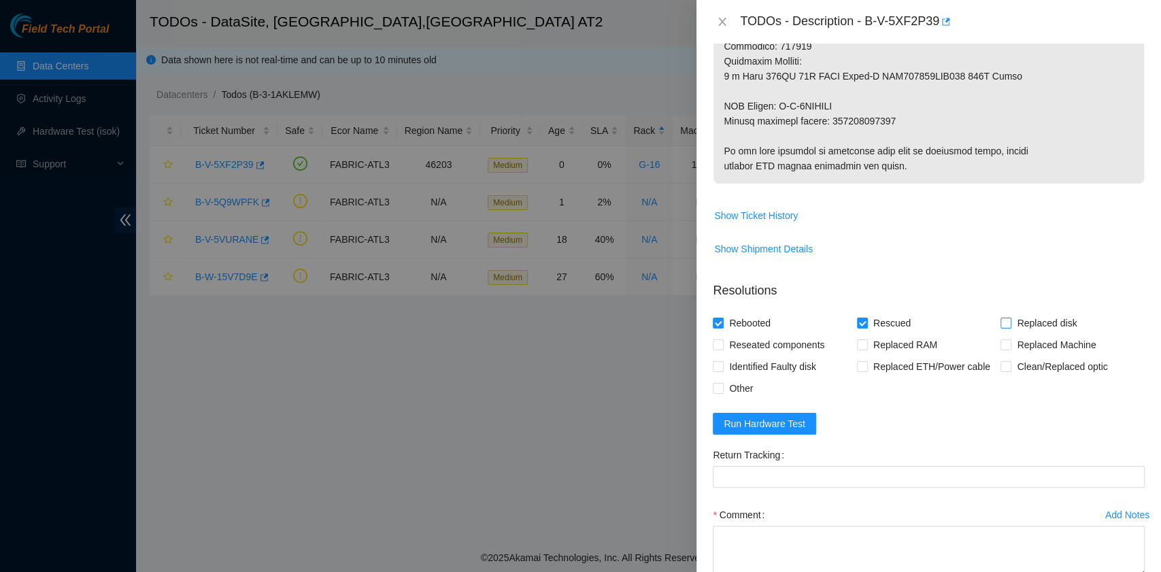
click at [1001, 326] on span at bounding box center [1005, 323] width 11 height 11
click at [1001, 326] on input "Replaced disk" at bounding box center [1005, 323] width 10 height 10
checkbox input "true"
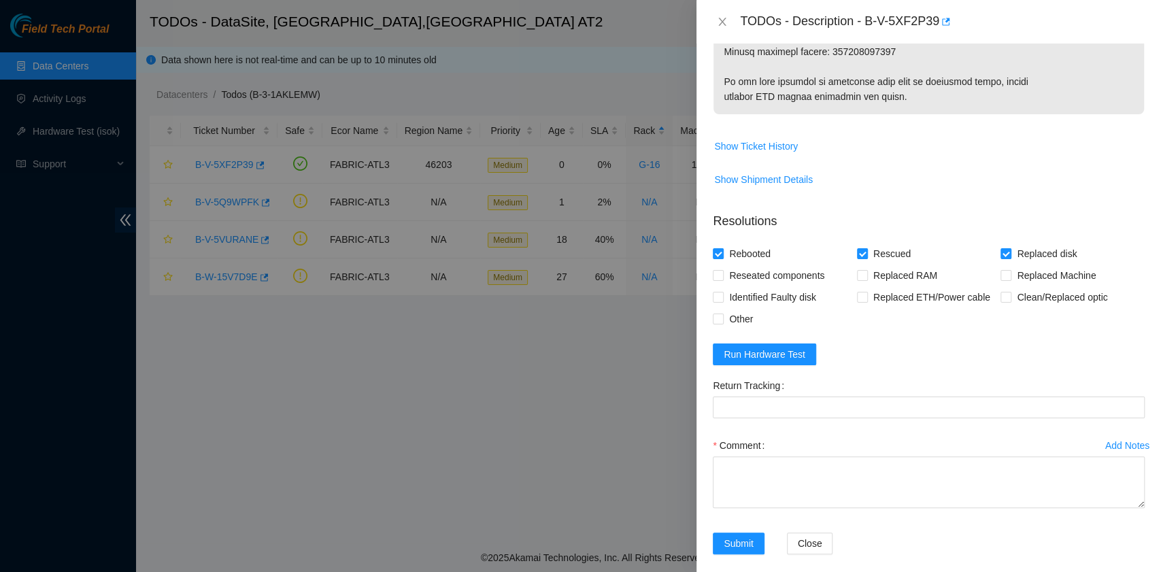
scroll to position [898, 0]
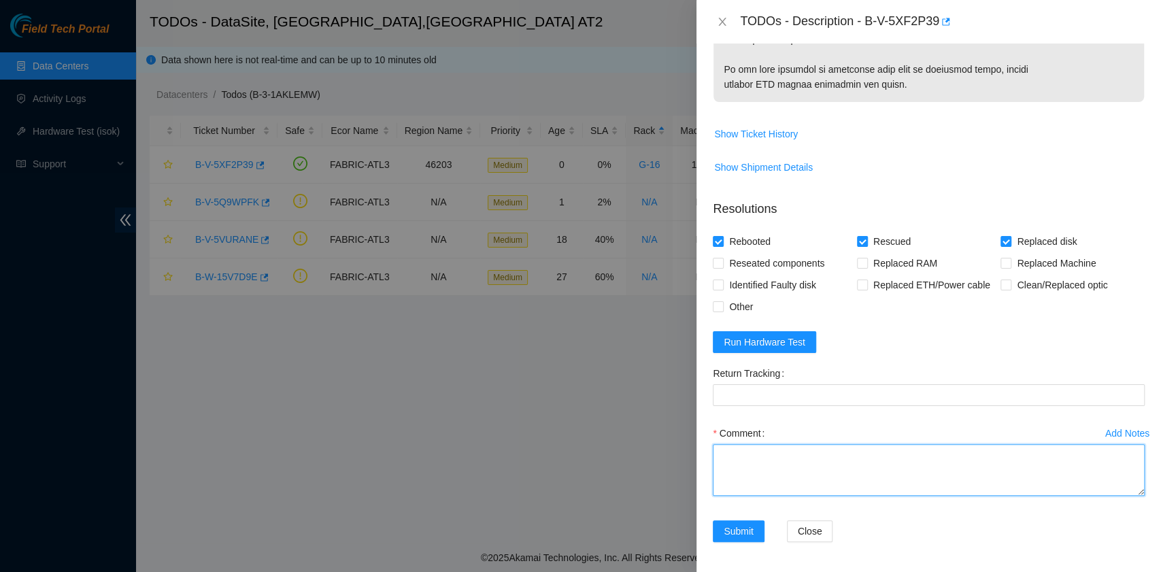
click at [781, 458] on textarea "Comment" at bounding box center [929, 470] width 432 height 52
paste textarea "B-V-5XF2P39 rack# G-16 machine# 12:00 Replaced disk 0DGDUJSF with 0DGDAR6F Retu…"
drag, startPoint x: 888, startPoint y: 460, endPoint x: 828, endPoint y: 453, distance: 60.9
click at [828, 453] on textarea "B-V-5XF2P39 rack# G-16 machine# 12:00 Replaced disk 0DGDUJSF with 0DGDAR6F Retu…" at bounding box center [929, 470] width 432 height 52
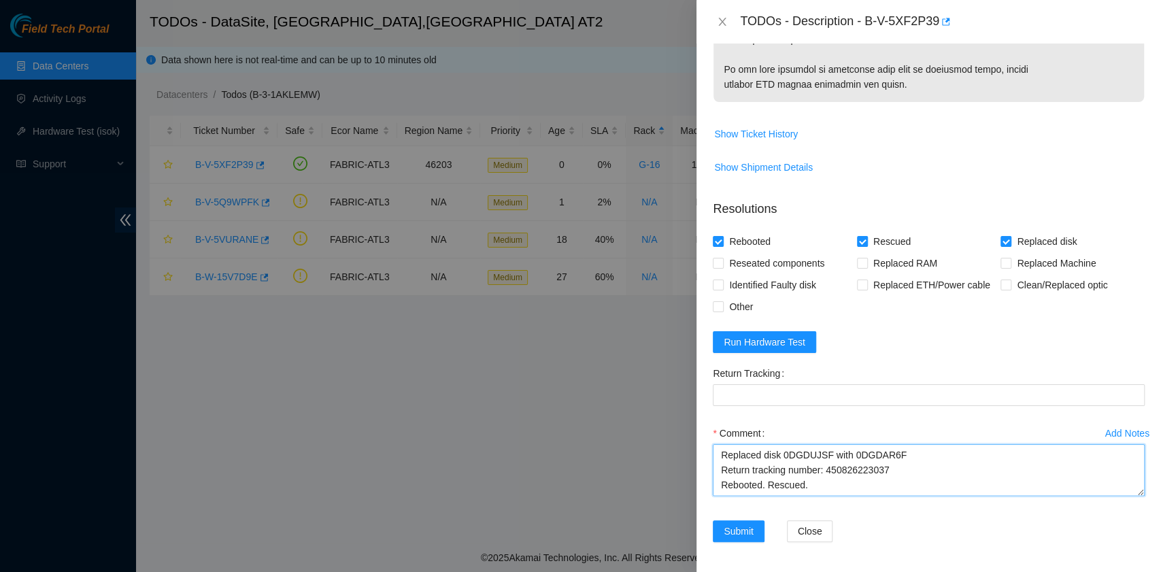
drag, startPoint x: 825, startPoint y: 457, endPoint x: 888, endPoint y: 460, distance: 63.3
click at [888, 460] on textarea "B-V-5XF2P39 rack# G-16 machine# 12:00 Replaced disk 0DGDUJSF with 0DGDAR6F Retu…" at bounding box center [929, 470] width 432 height 52
type textarea "B-V-5XF2P39 rack# G-16 machine# 12:00 Replaced disk 0DGDUJSF with 0DGDAR6F Retu…"
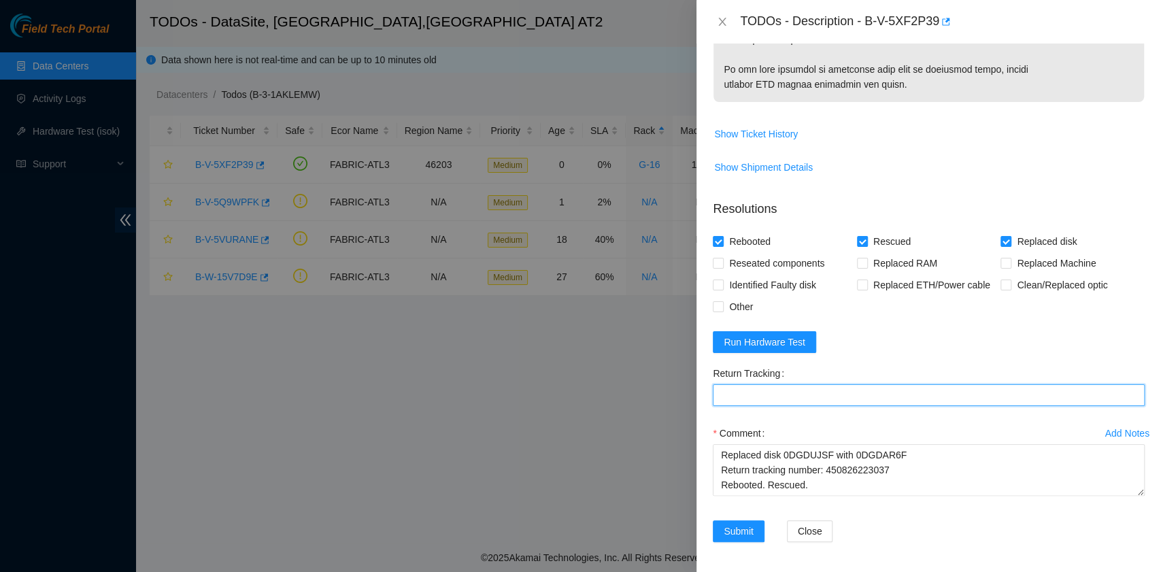
click at [780, 392] on Tracking "Return Tracking" at bounding box center [929, 395] width 432 height 22
paste Tracking "450826223037"
type Tracking "450826223037"
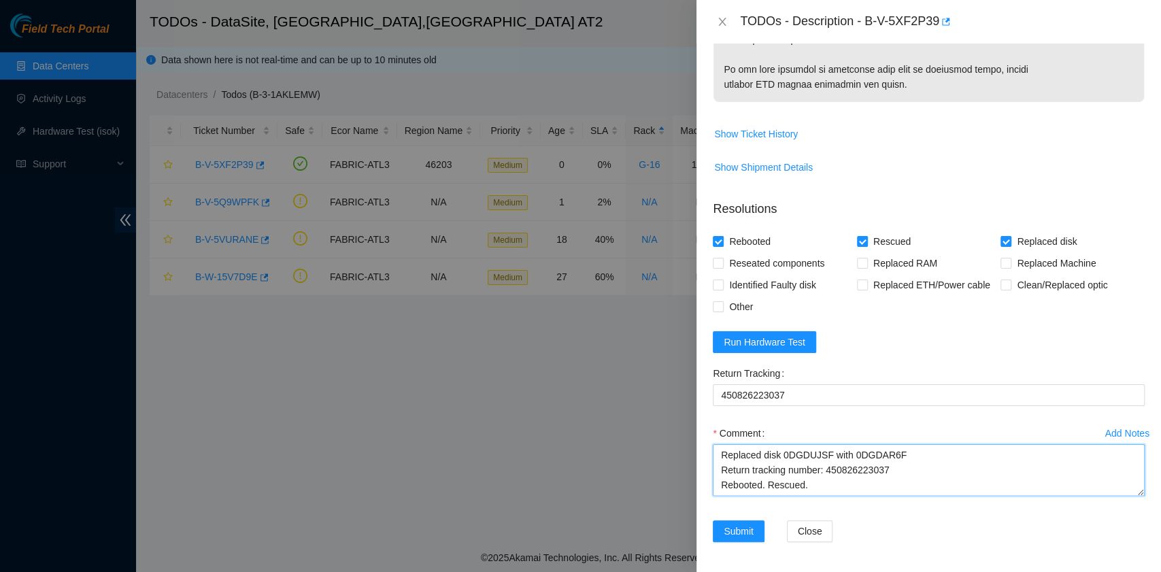
click at [802, 490] on textarea "B-V-5XF2P39 rack# G-16 machine# 12:00 Replaced disk 0DGDUJSF with 0DGDAR6F Retu…" at bounding box center [929, 470] width 432 height 52
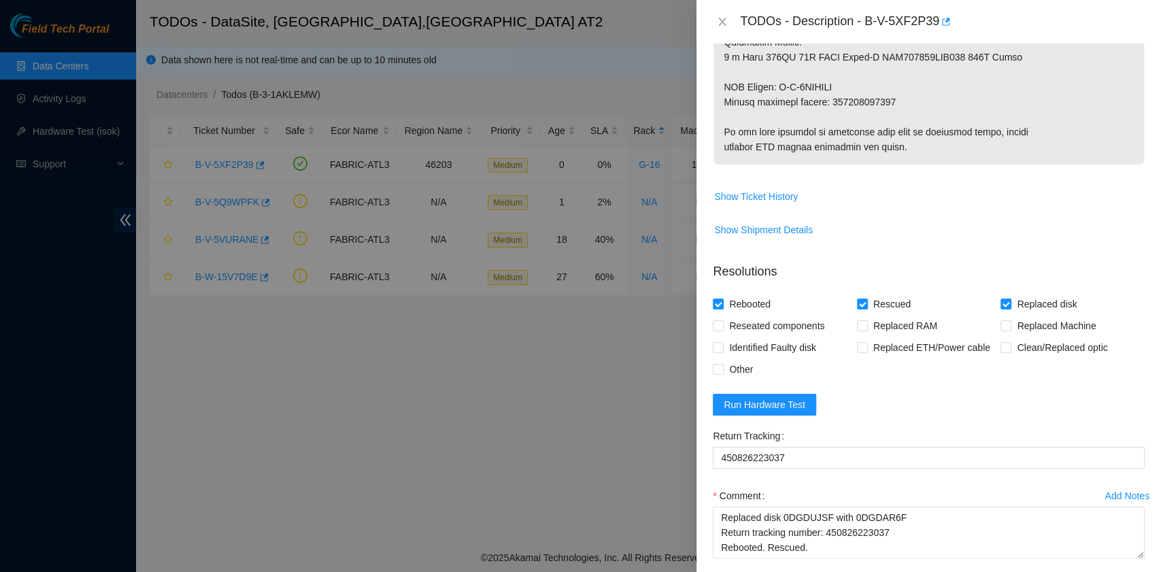
scroll to position [898, 0]
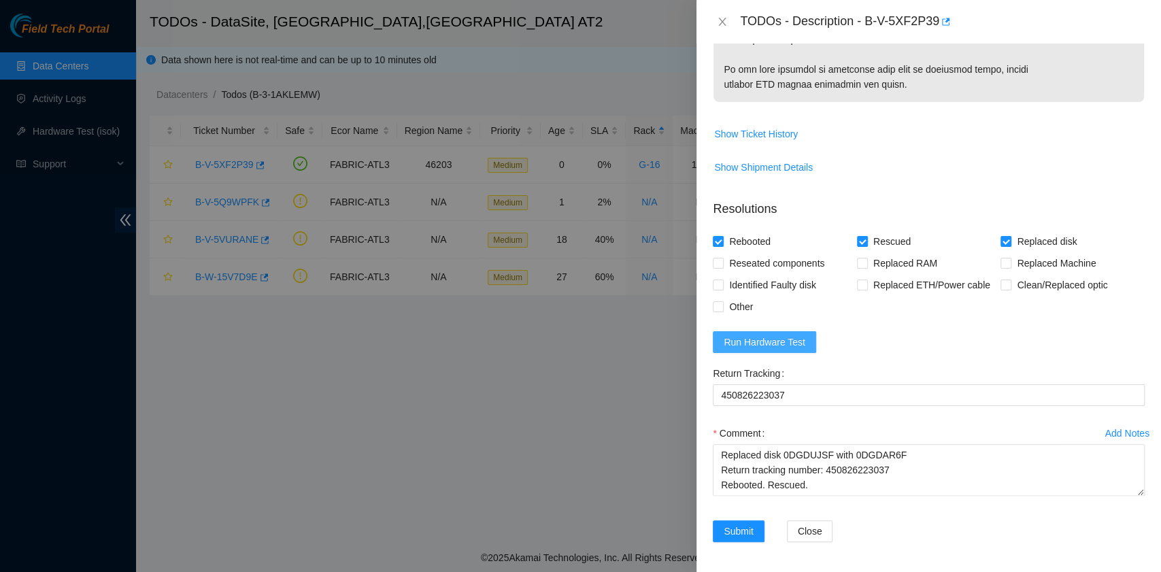
click at [790, 340] on span "Run Hardware Test" at bounding box center [765, 342] width 82 height 15
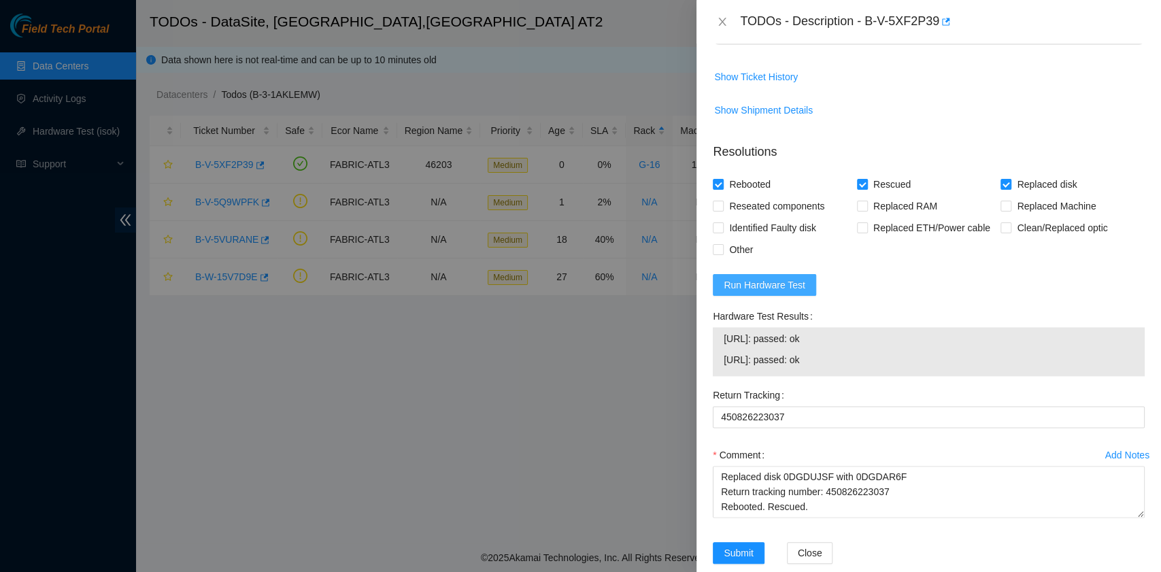
scroll to position [977, 0]
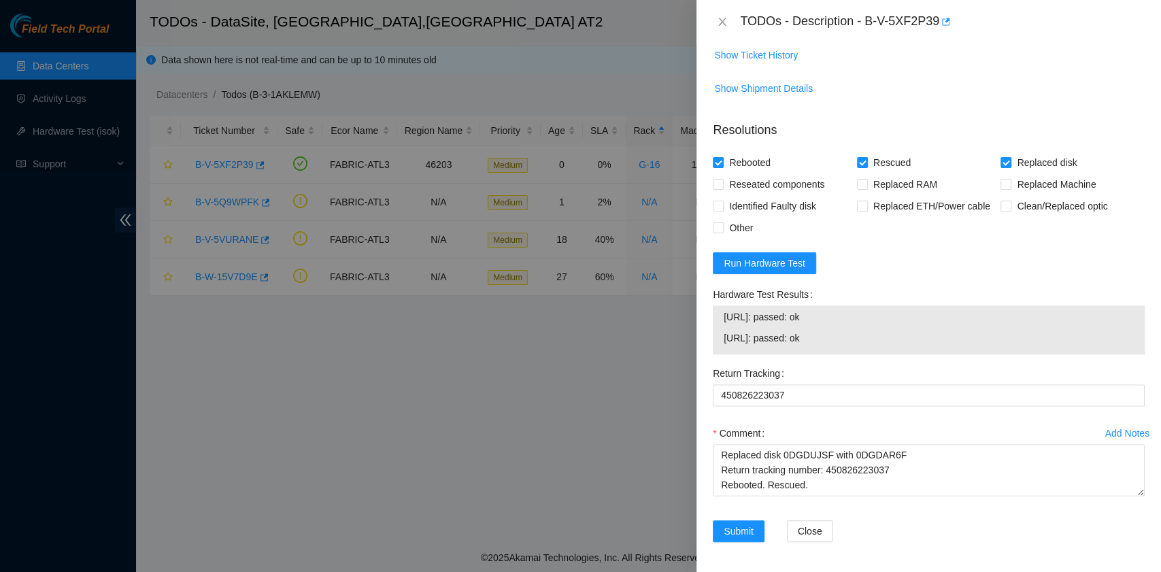
drag, startPoint x: 830, startPoint y: 341, endPoint x: 724, endPoint y: 319, distance: 108.4
click at [724, 319] on tbody "23.220.74.90: passed: ok 23.220.74.91: passed: ok" at bounding box center [928, 330] width 411 height 42
copy tbody "23.220.74.90: passed: ok 23.220.74.91: passed: ok"
click at [728, 486] on textarea "B-V-5XF2P39 rack# G-16 machine# 12:00 Replaced disk 0DGDUJSF with 0DGDAR6F Retu…" at bounding box center [929, 470] width 432 height 52
paste textarea "23.220.74.90: passed: ok 23.220.74.91: passed: ok"
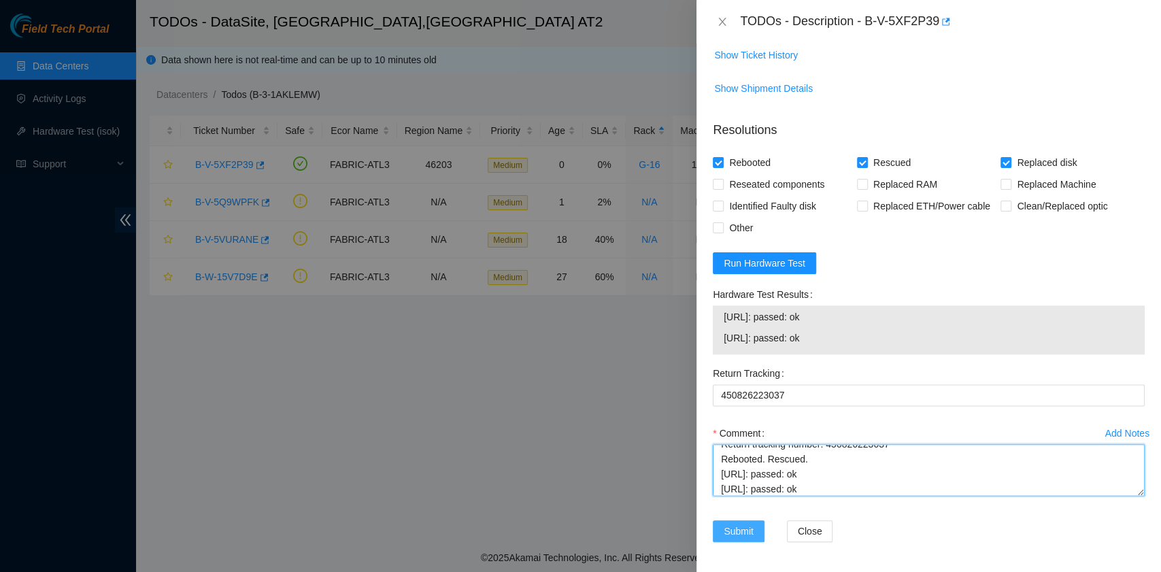
type textarea "B-V-5XF2P39 rack# G-16 machine# 12:00 Replaced disk 0DGDUJSF with 0DGDAR6F Retu…"
click at [733, 526] on span "Submit" at bounding box center [739, 531] width 30 height 15
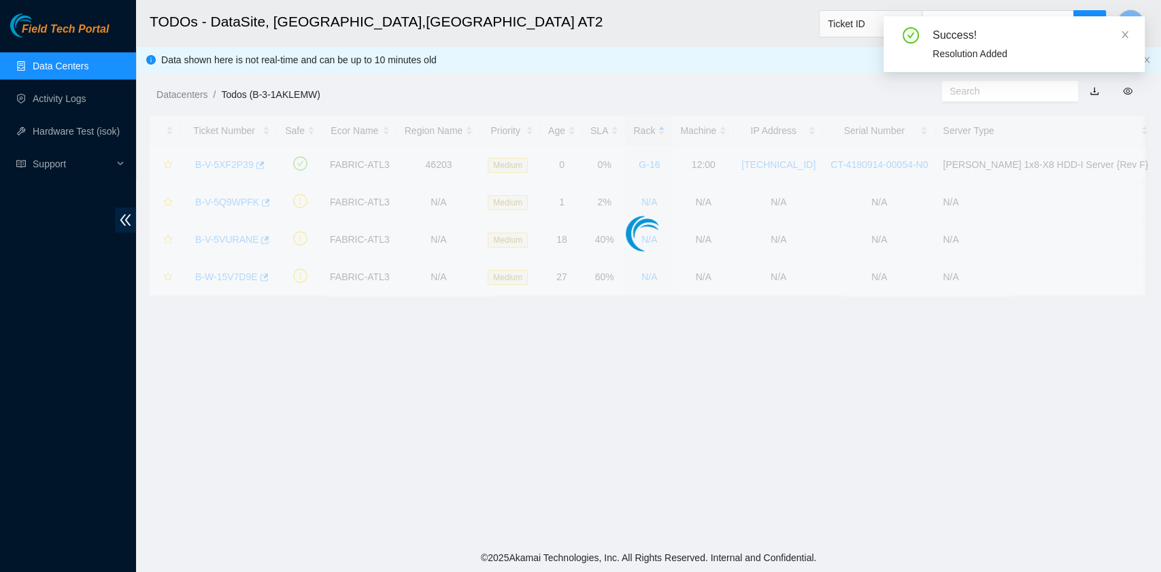
scroll to position [308, 0]
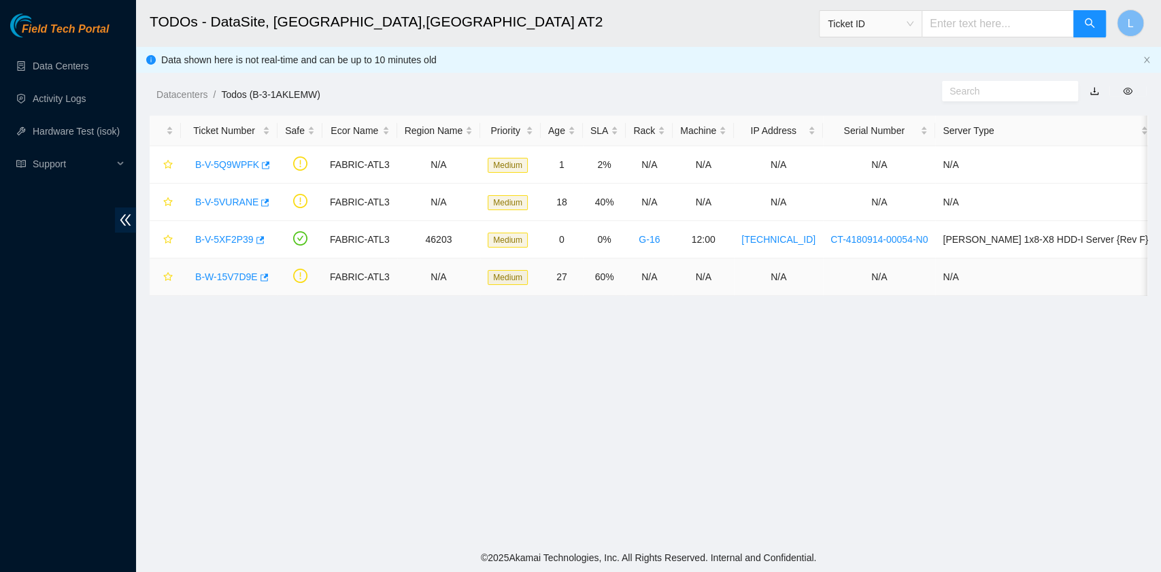
click at [246, 274] on link "B-W-15V7D9E" at bounding box center [226, 276] width 63 height 11
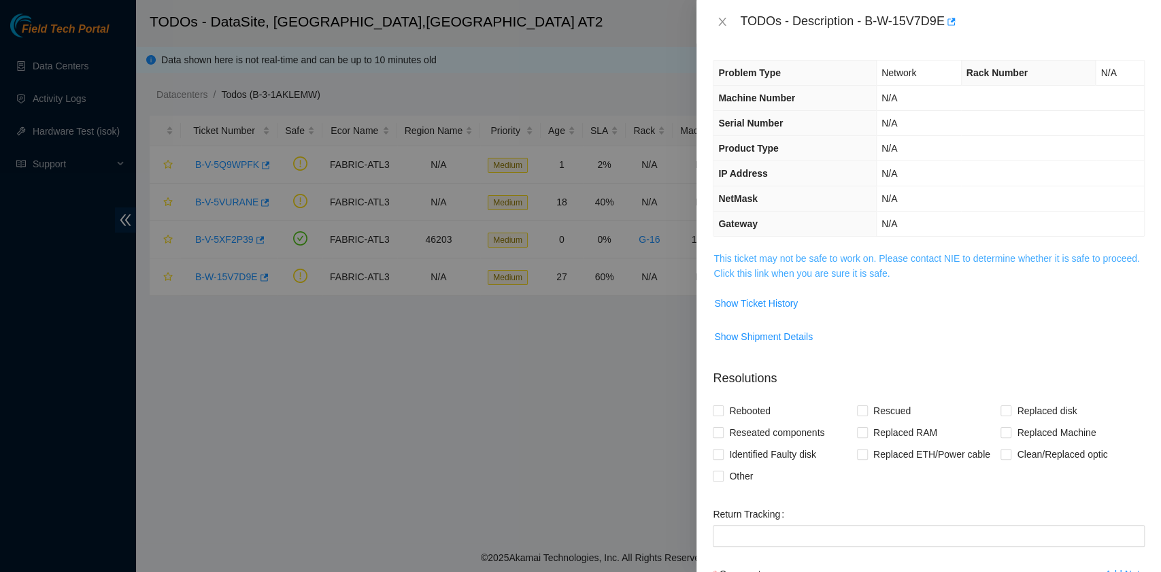
click at [841, 272] on link "This ticket may not be safe to work on. Please contact NIE to determine whether…" at bounding box center [926, 266] width 426 height 26
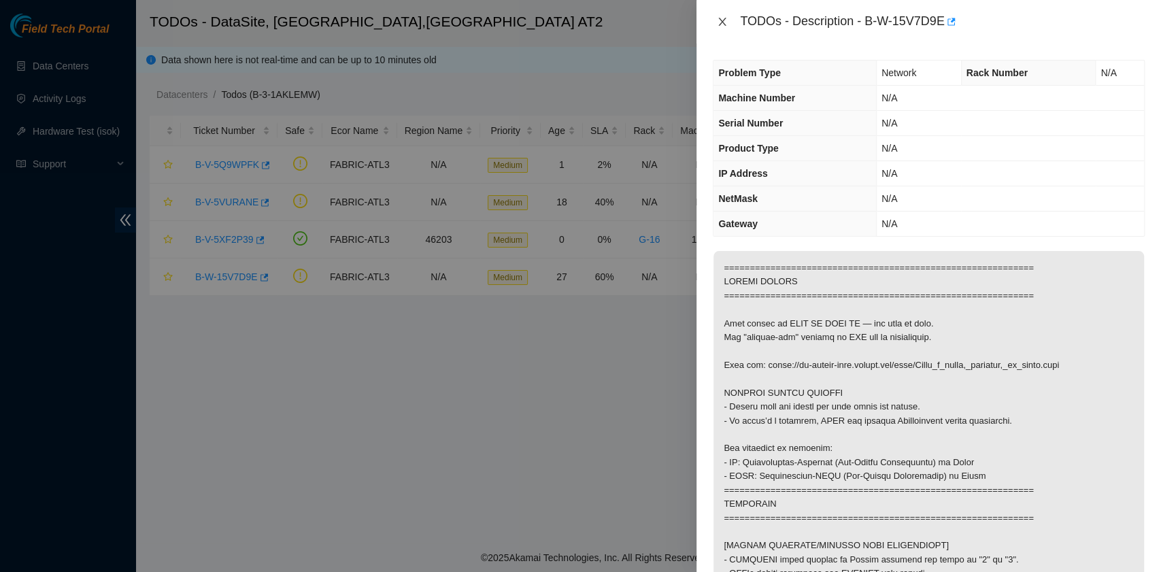
click at [728, 22] on button "Close" at bounding box center [722, 22] width 19 height 13
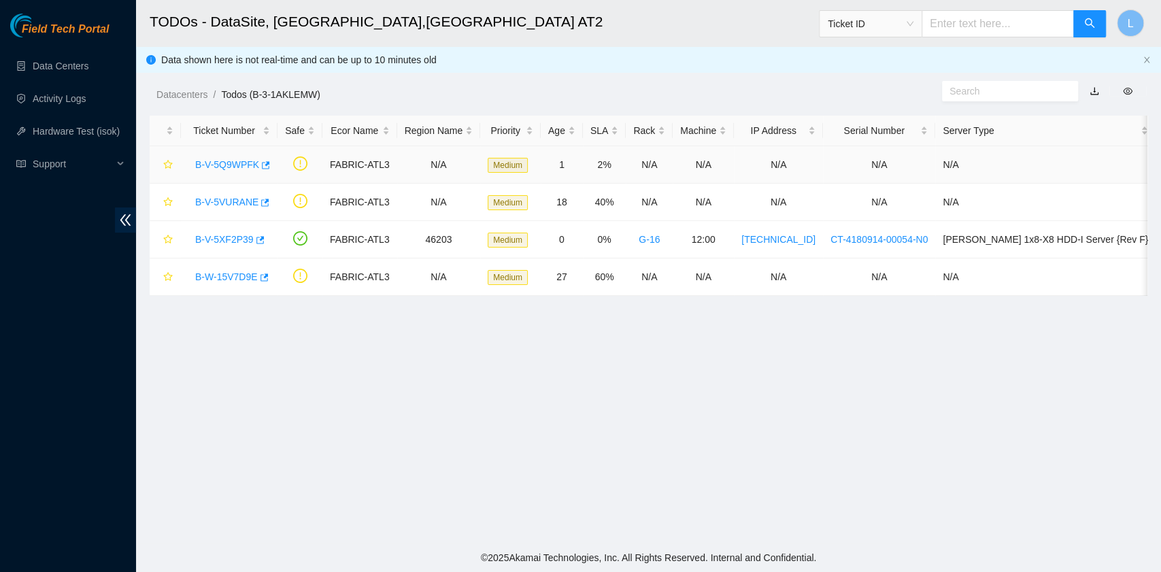
click at [228, 169] on link "B-V-5Q9WPFK" at bounding box center [227, 164] width 64 height 11
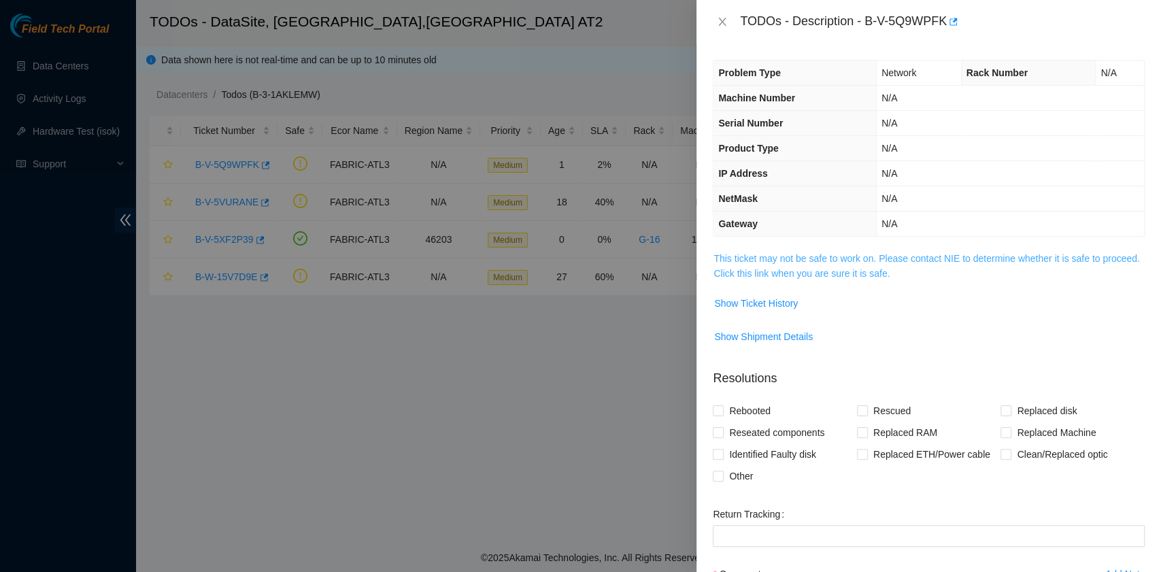
click at [857, 268] on link "This ticket may not be safe to work on. Please contact NIE to determine whether…" at bounding box center [926, 266] width 426 height 26
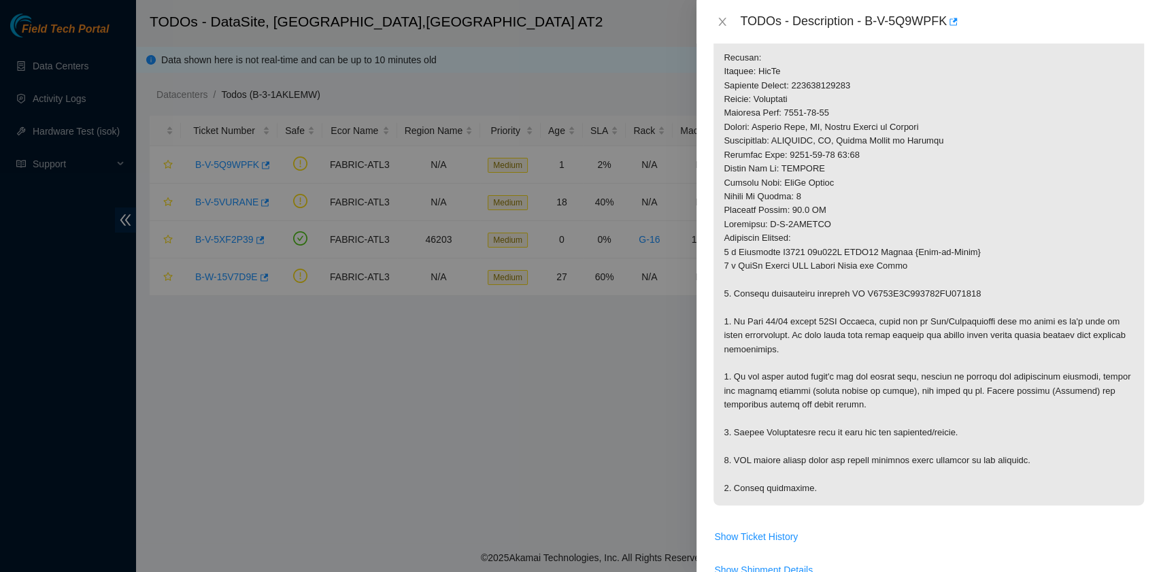
scroll to position [453, 0]
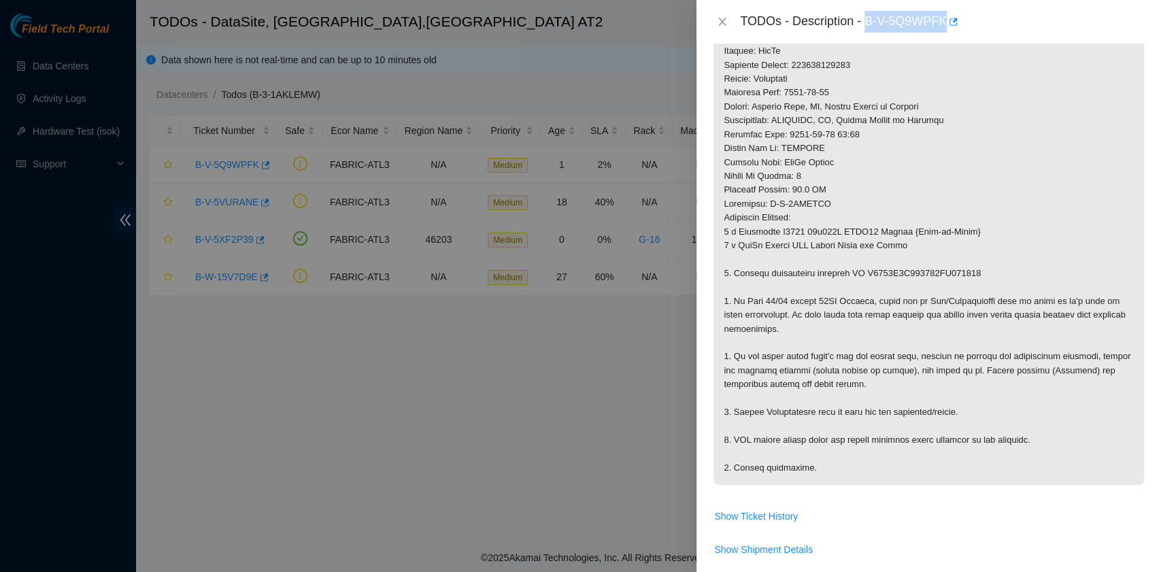
drag, startPoint x: 866, startPoint y: 23, endPoint x: 943, endPoint y: 31, distance: 76.6
click at [943, 31] on div "TODOs - Description - B-V-5Q9WPFK" at bounding box center [942, 22] width 405 height 22
copy div "B-V-5Q9WPFK"
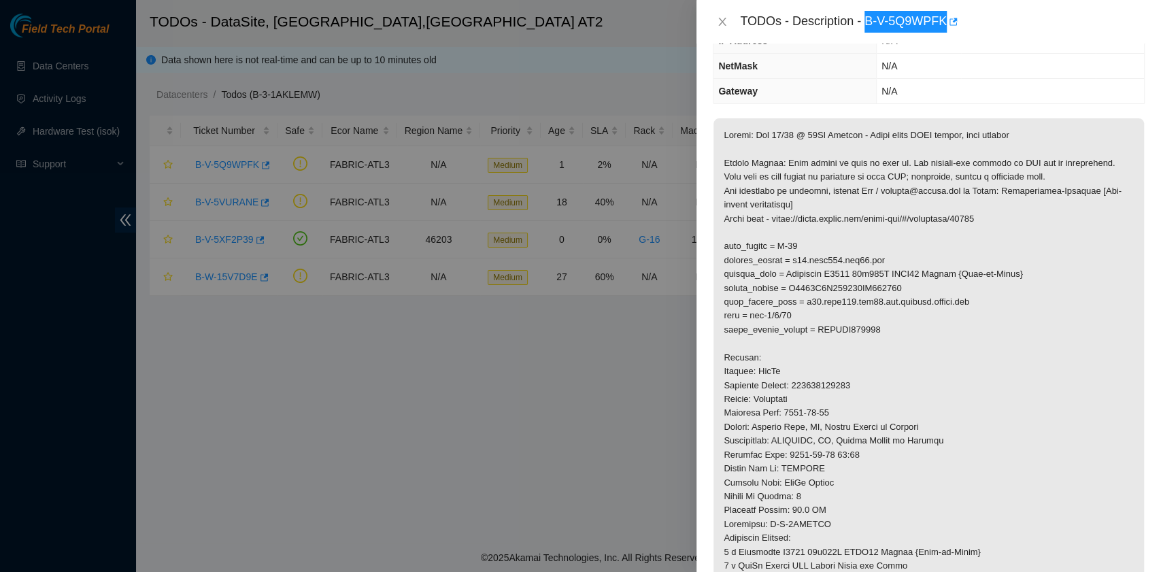
scroll to position [90, 0]
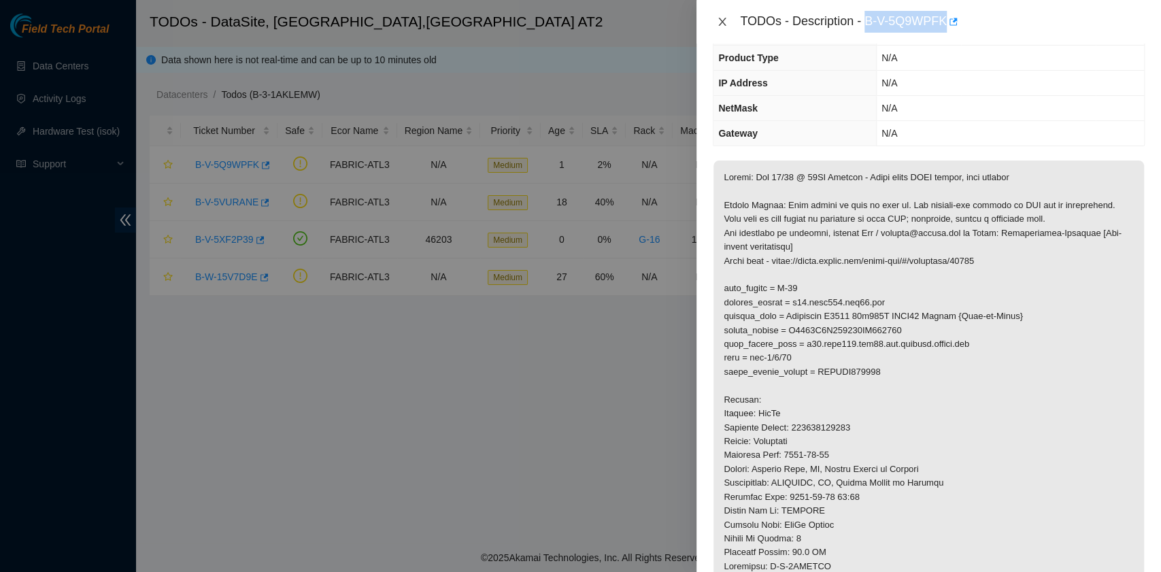
click at [723, 23] on icon "close" at bounding box center [722, 22] width 7 height 8
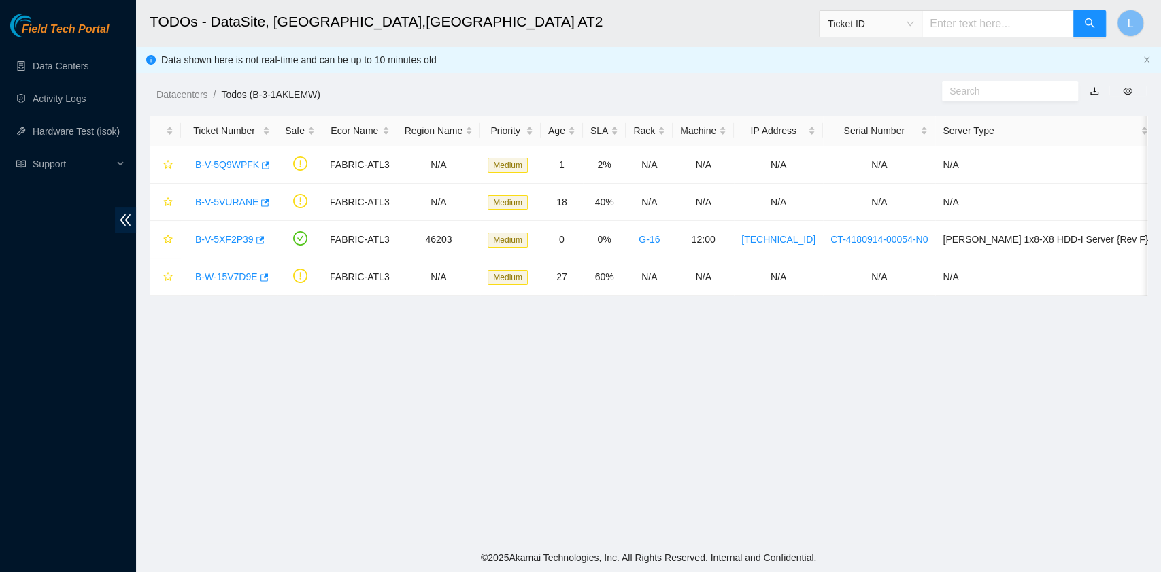
scroll to position [120, 0]
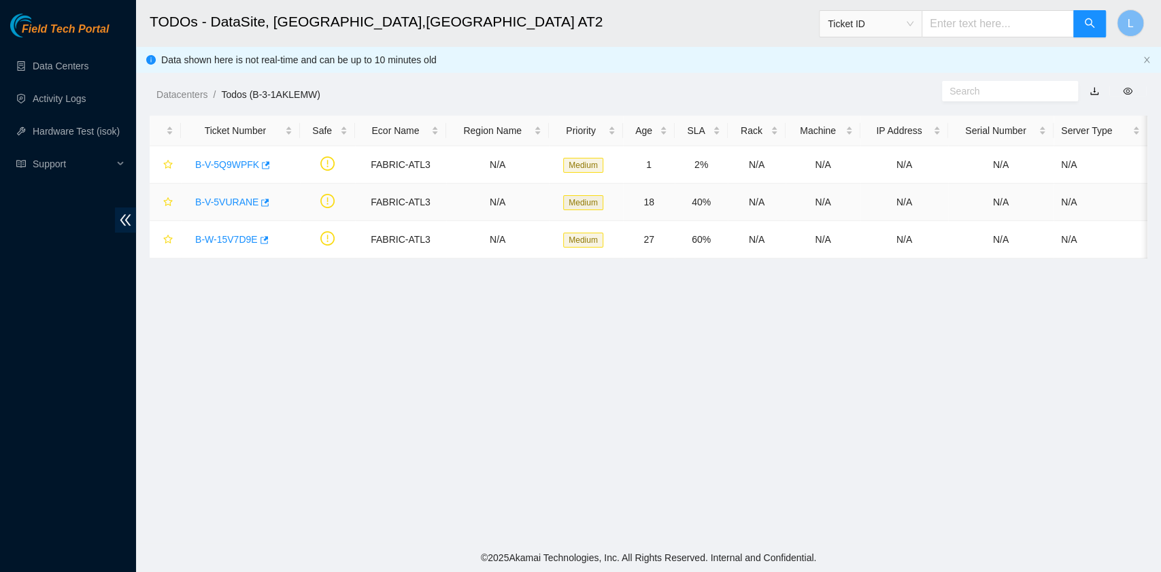
click at [228, 209] on div "B-V-5VURANE" at bounding box center [240, 202] width 104 height 22
click at [234, 204] on link "B-V-5VURANE" at bounding box center [226, 202] width 63 height 11
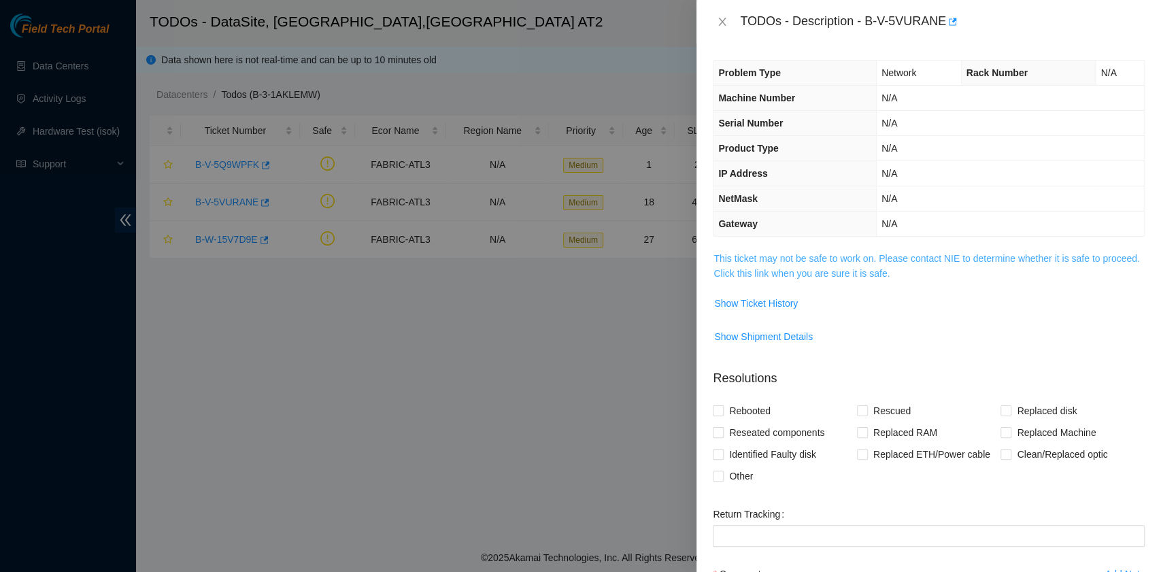
click at [802, 271] on link "This ticket may not be safe to work on. Please contact NIE to determine whether…" at bounding box center [926, 266] width 426 height 26
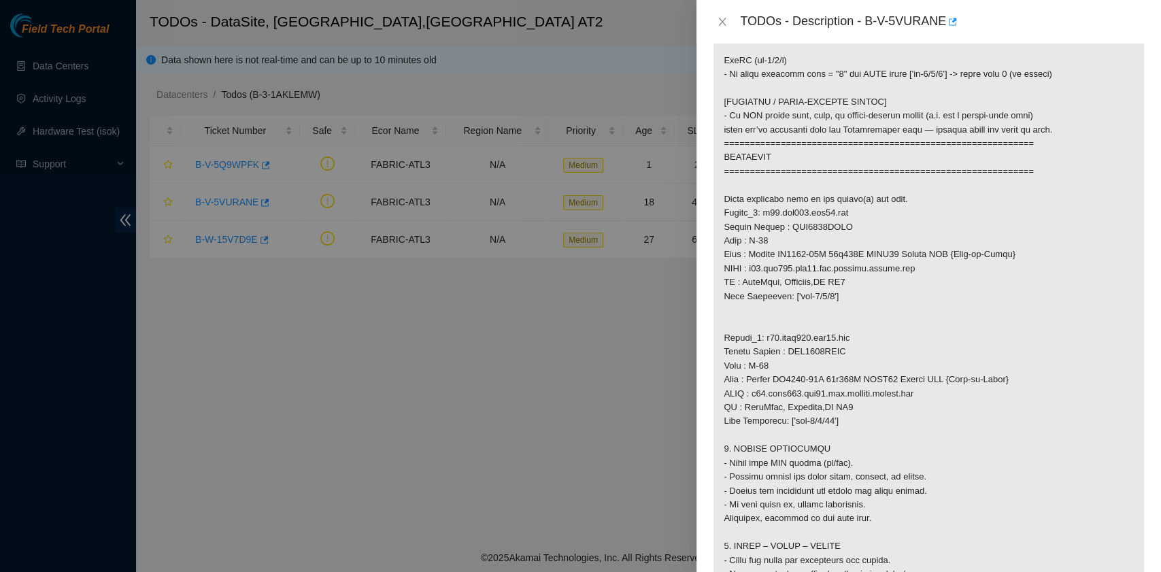
scroll to position [634, 0]
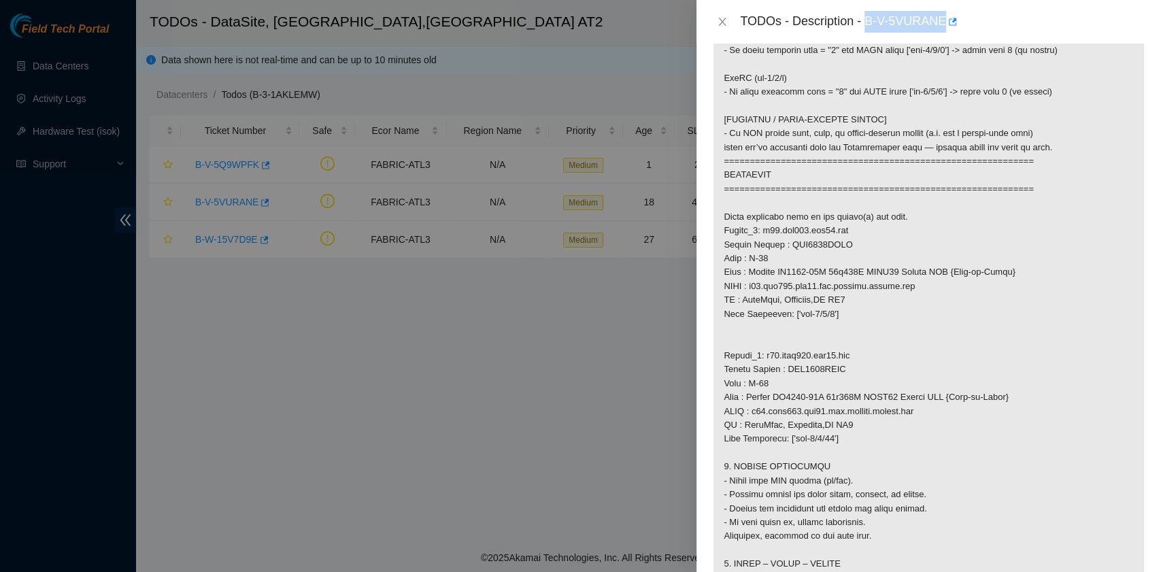
drag, startPoint x: 868, startPoint y: 22, endPoint x: 944, endPoint y: 25, distance: 75.6
click at [944, 25] on div "TODOs - Description - B-V-5VURANE" at bounding box center [942, 22] width 405 height 22
copy div "B-V-5VURANE"
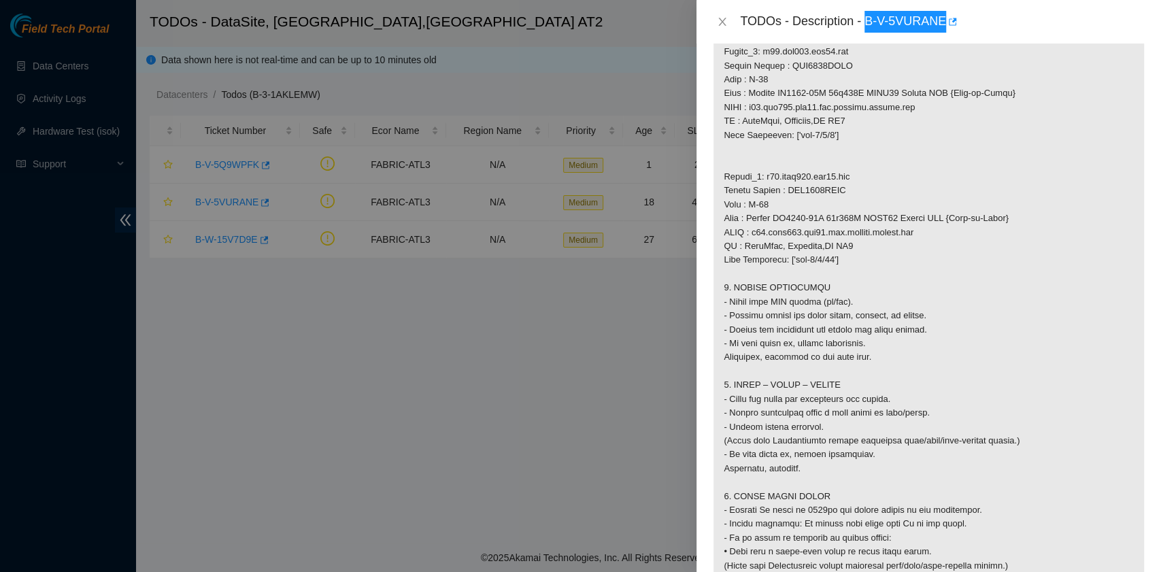
scroll to position [816, 0]
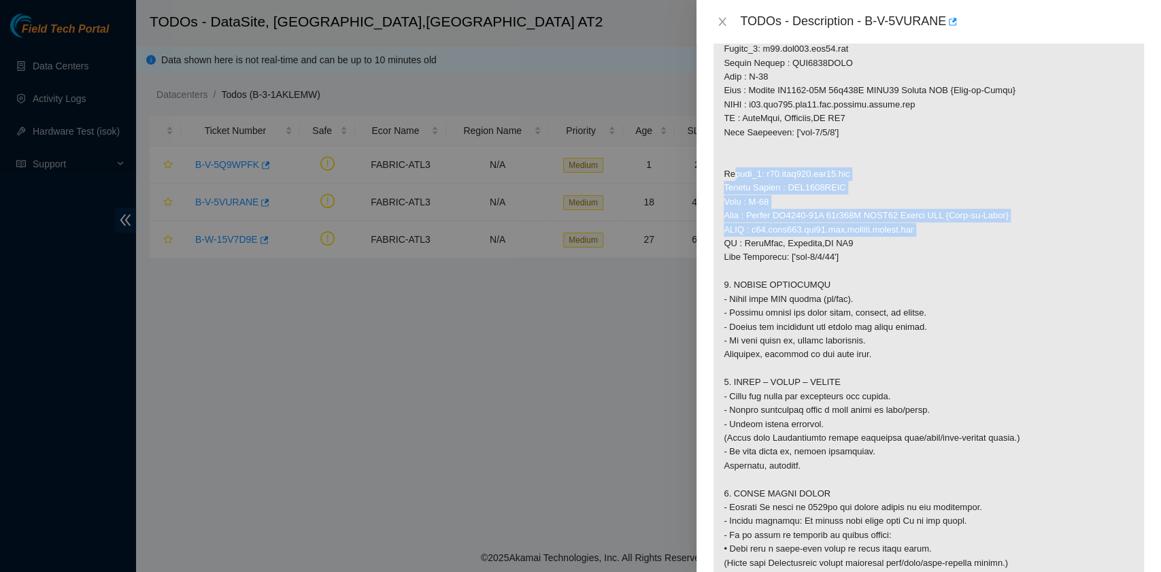
drag, startPoint x: 724, startPoint y: 186, endPoint x: 915, endPoint y: 248, distance: 200.9
click at [915, 248] on p at bounding box center [928, 125] width 430 height 1381
drag, startPoint x: 844, startPoint y: 268, endPoint x: 722, endPoint y: 190, distance: 144.9
click at [722, 190] on p at bounding box center [928, 125] width 430 height 1381
copy p "Router_2: r01.leaf102.atl03.fab Serial Number : AAA2320AAIS Rack : D-19 Make : …"
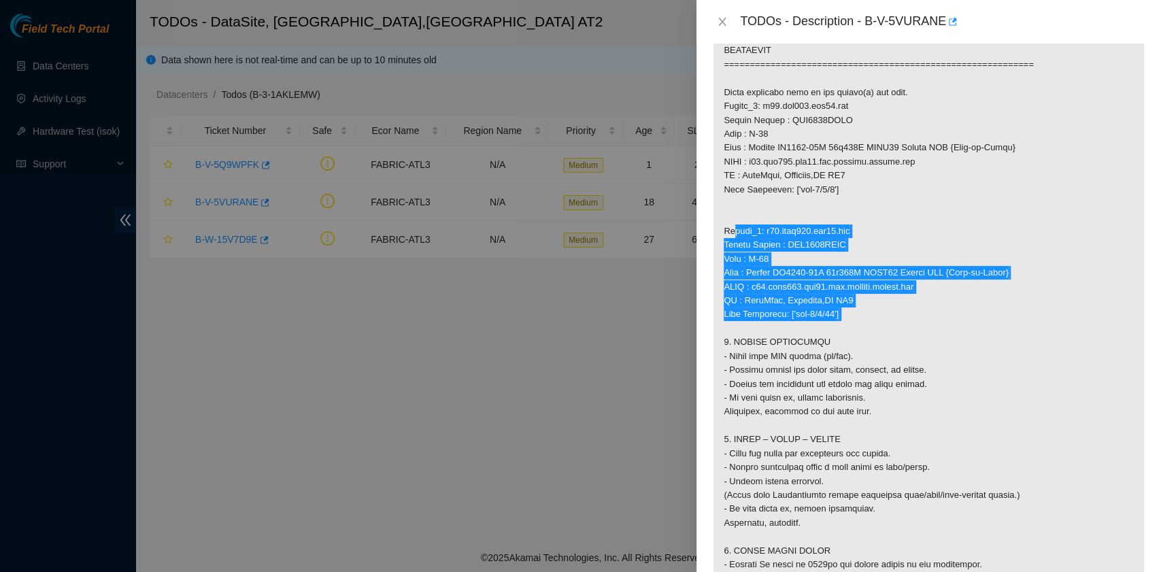
scroll to position [725, 0]
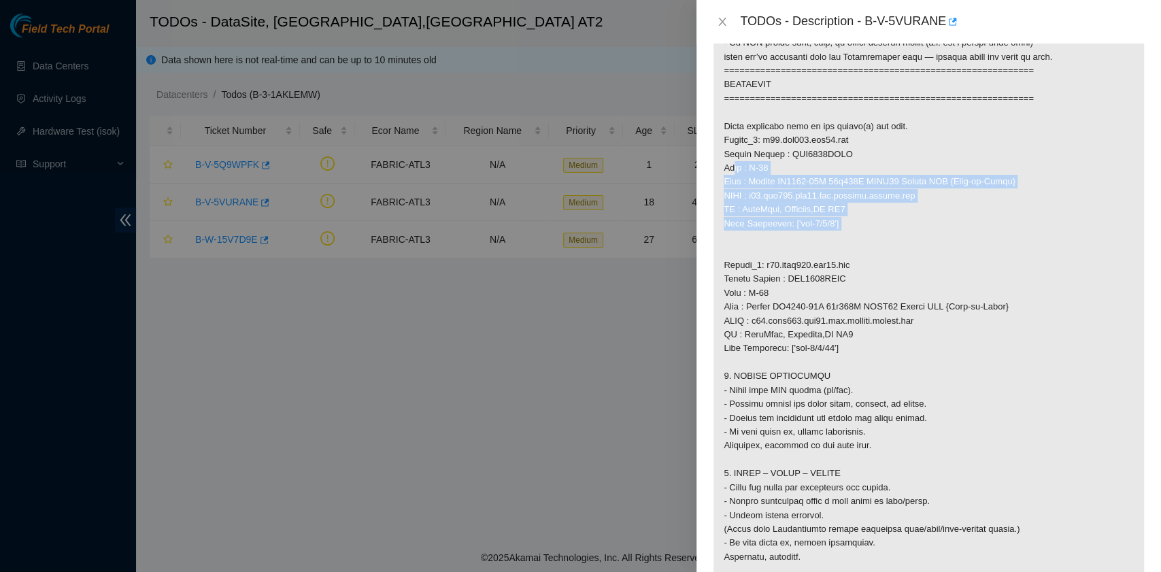
drag, startPoint x: 725, startPoint y: 180, endPoint x: 853, endPoint y: 231, distance: 138.0
click at [853, 231] on p at bounding box center [928, 216] width 430 height 1381
copy p "Rack : F-06 Make : Accton AS7816-64X 64x100G QSFP28 Switch BAT {Rear-to-Front} …"
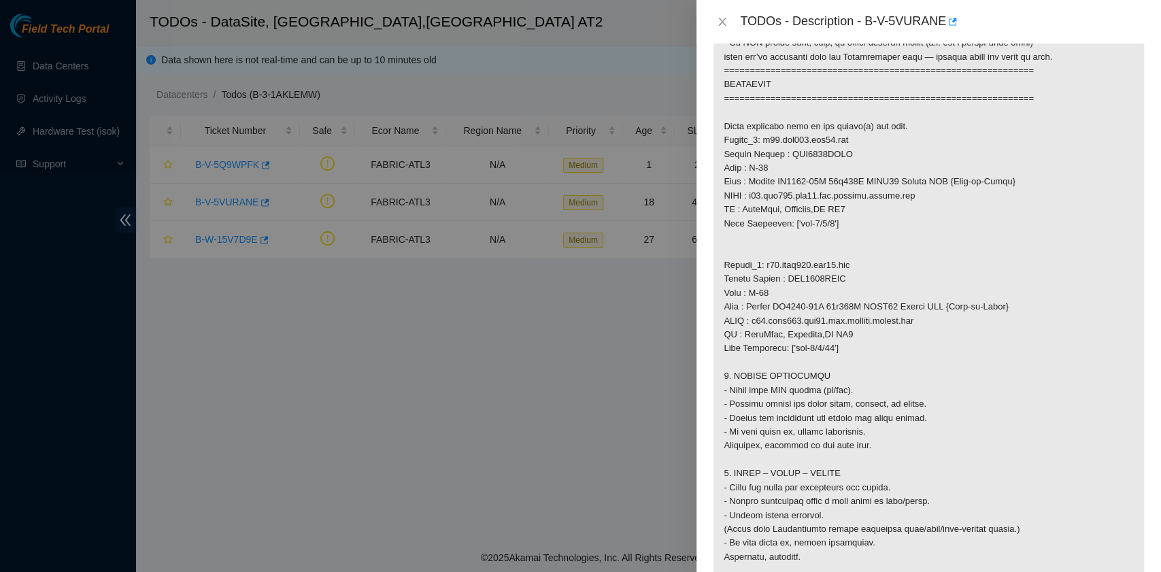
click at [933, 305] on p at bounding box center [928, 216] width 430 height 1381
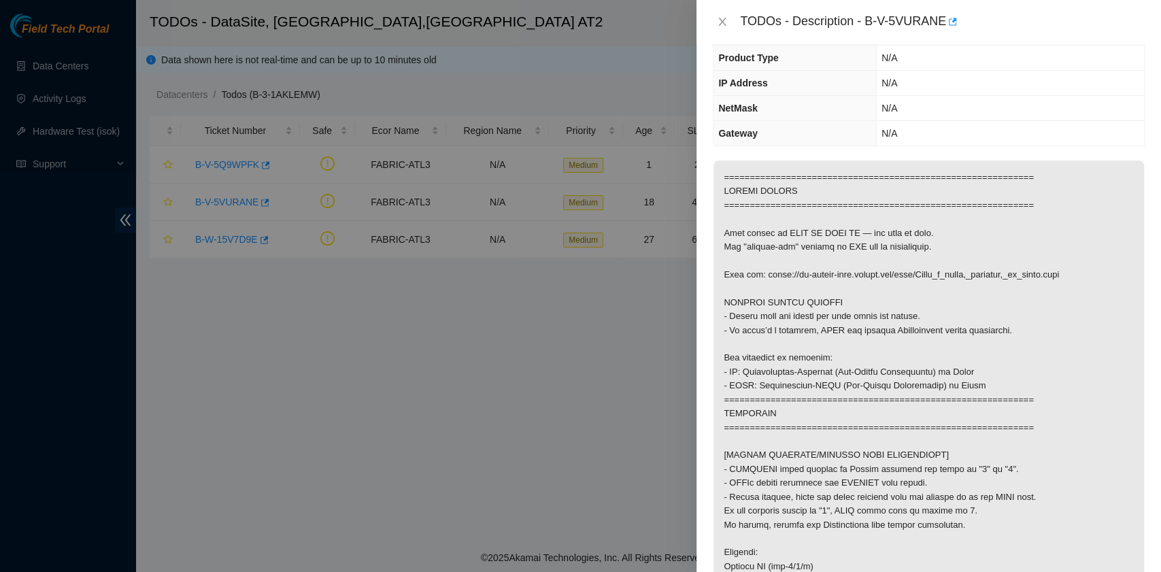
scroll to position [0, 0]
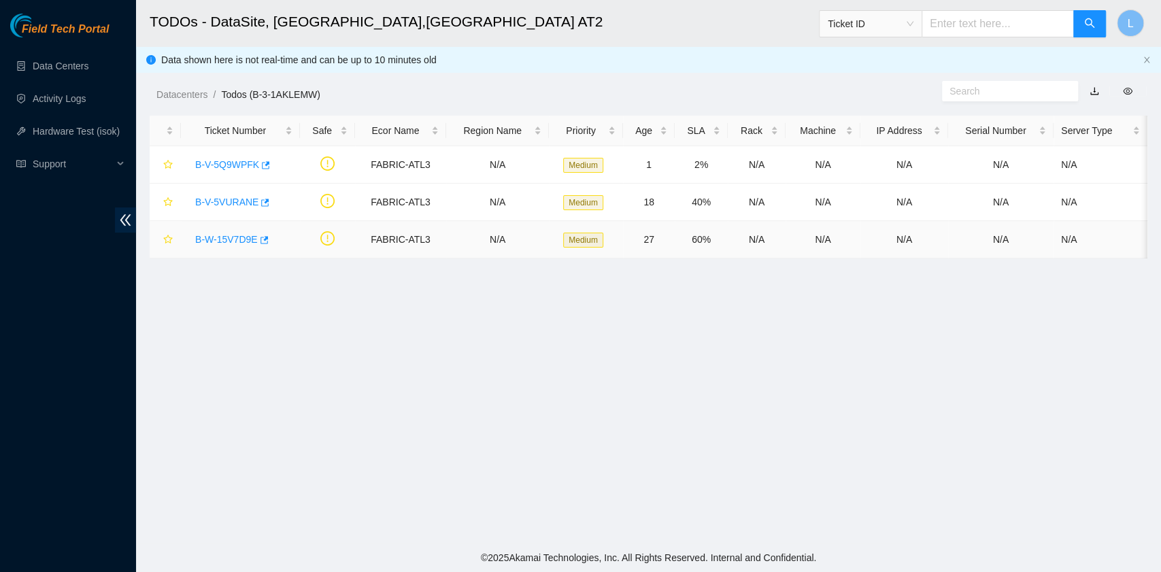
click at [243, 243] on link "B-W-15V7D9E" at bounding box center [226, 239] width 63 height 11
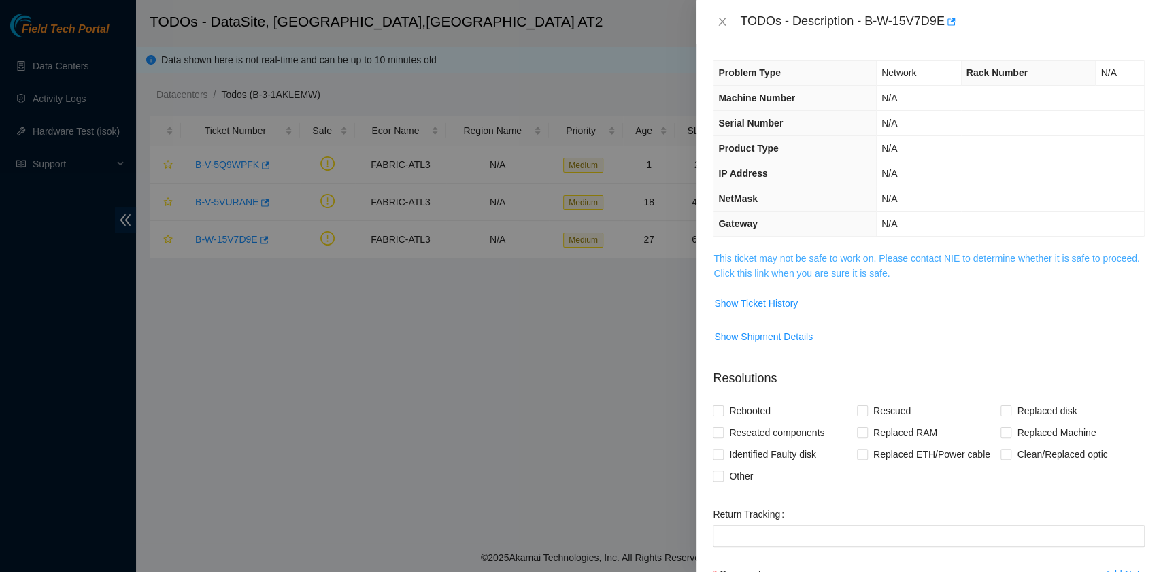
click at [781, 274] on link "This ticket may not be safe to work on. Please contact NIE to determine whether…" at bounding box center [926, 266] width 426 height 26
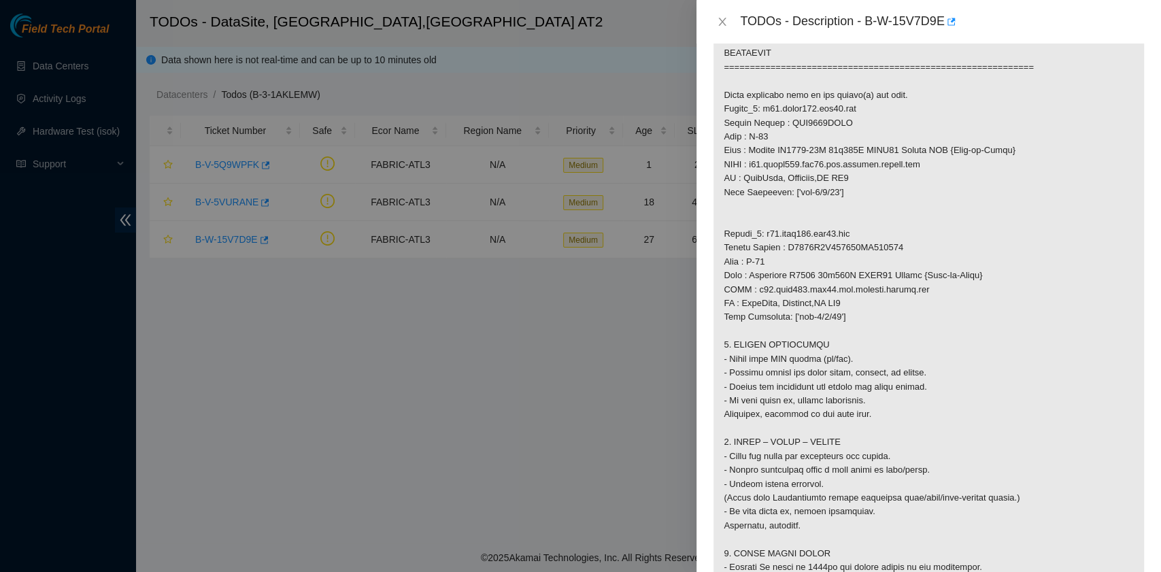
scroll to position [725, 0]
